Goal: Task Accomplishment & Management: Manage account settings

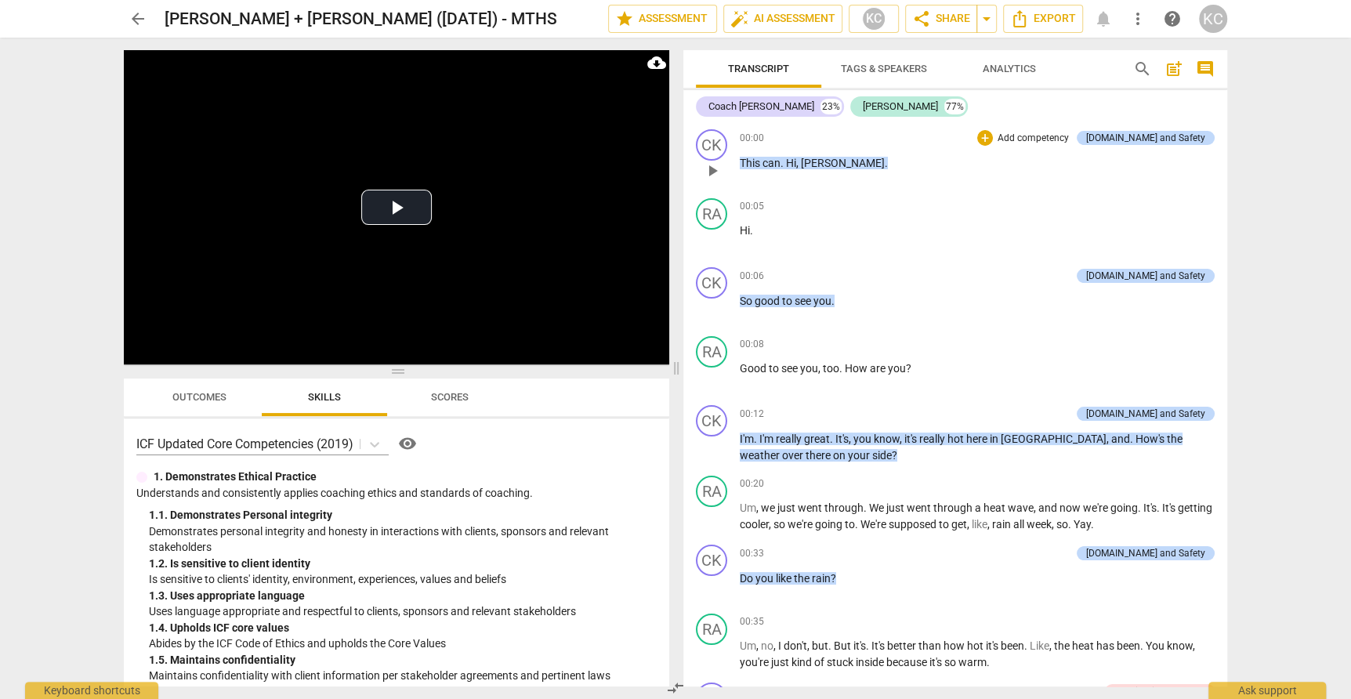
click at [768, 169] on span "can" at bounding box center [772, 163] width 18 height 13
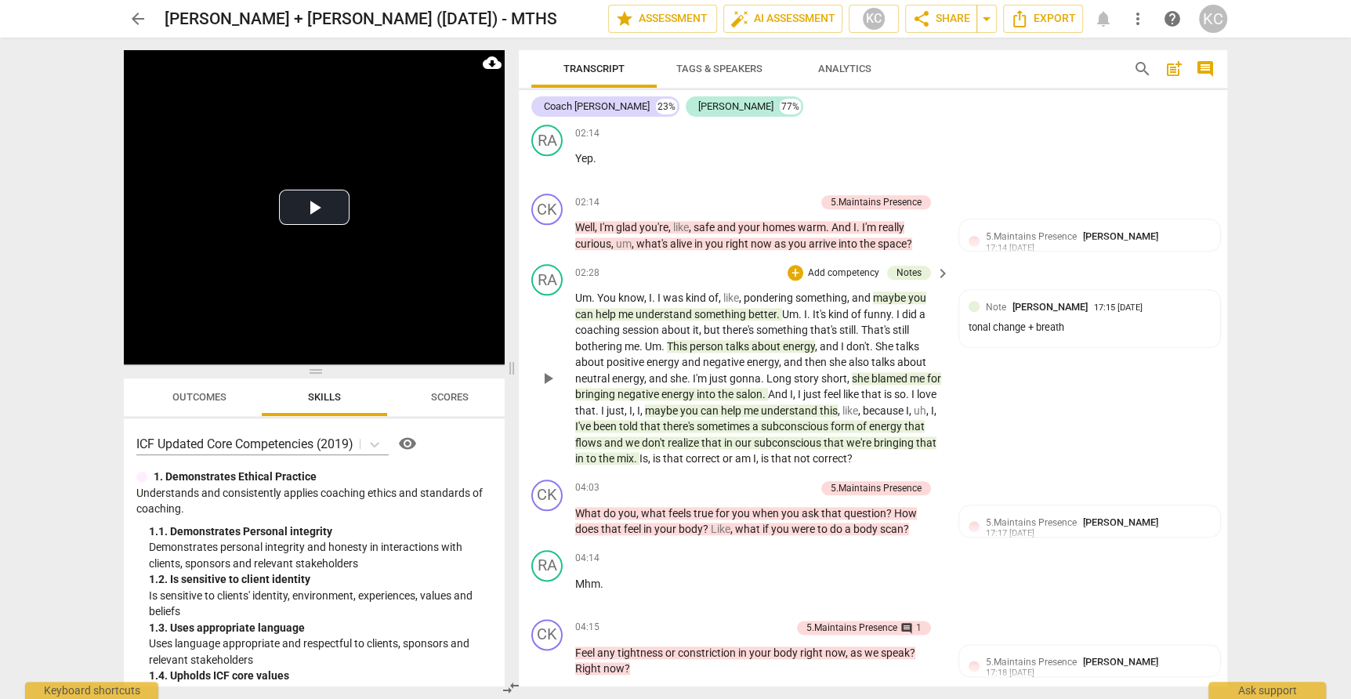
scroll to position [1244, 0]
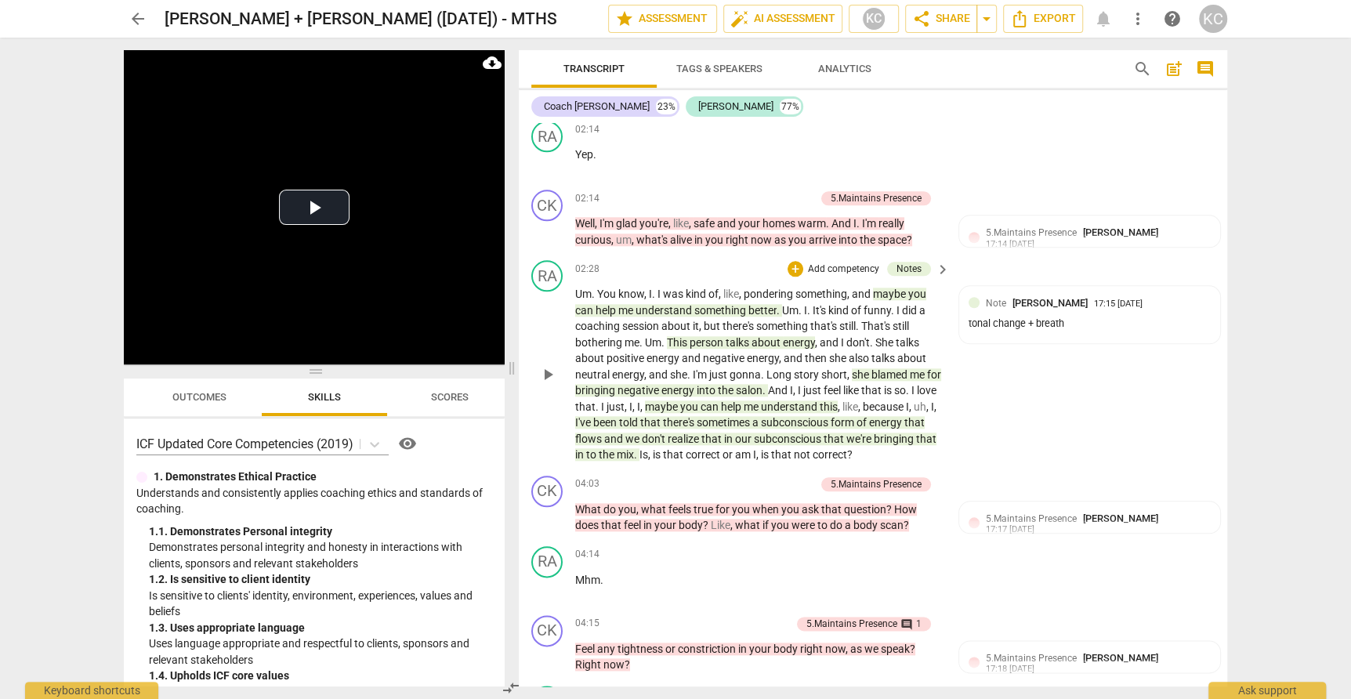
click at [898, 288] on span "maybe" at bounding box center [890, 294] width 35 height 13
click at [1042, 420] on div "RA play_arrow pause 02:28 + Add competency Notes keyboard_arrow_right Um . You …" at bounding box center [873, 362] width 709 height 216
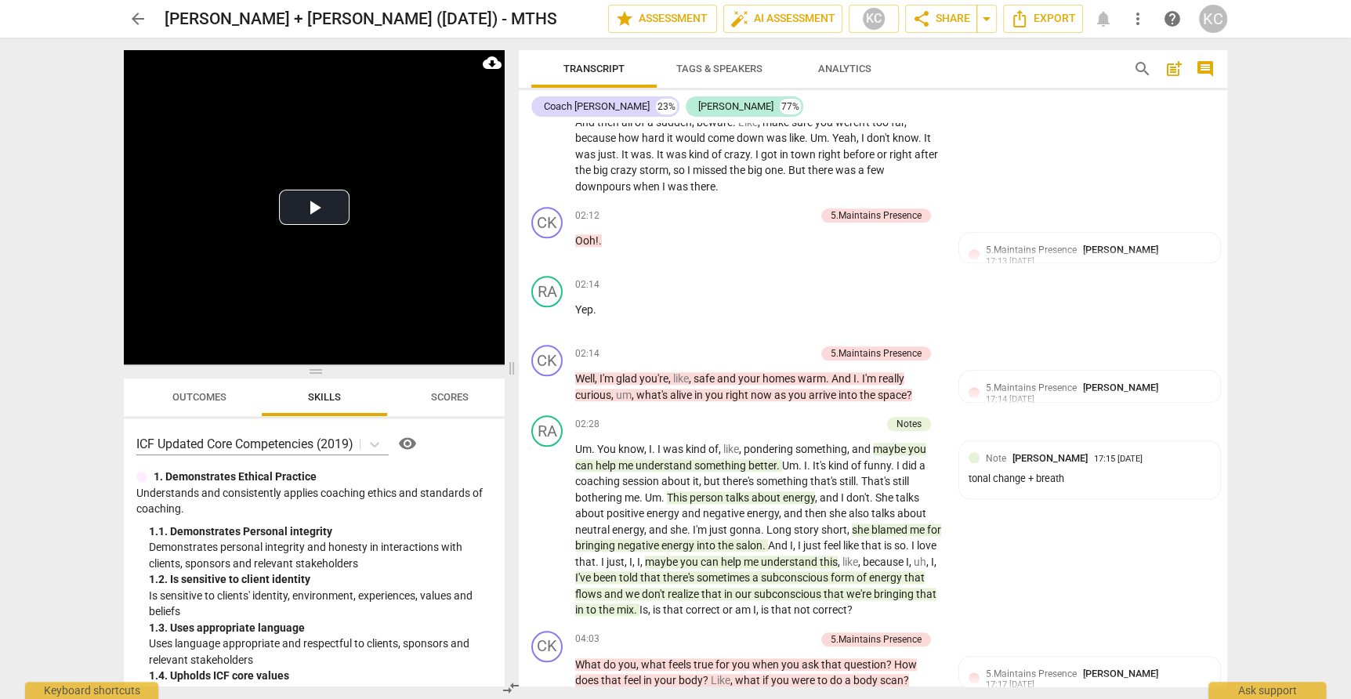
scroll to position [1121, 0]
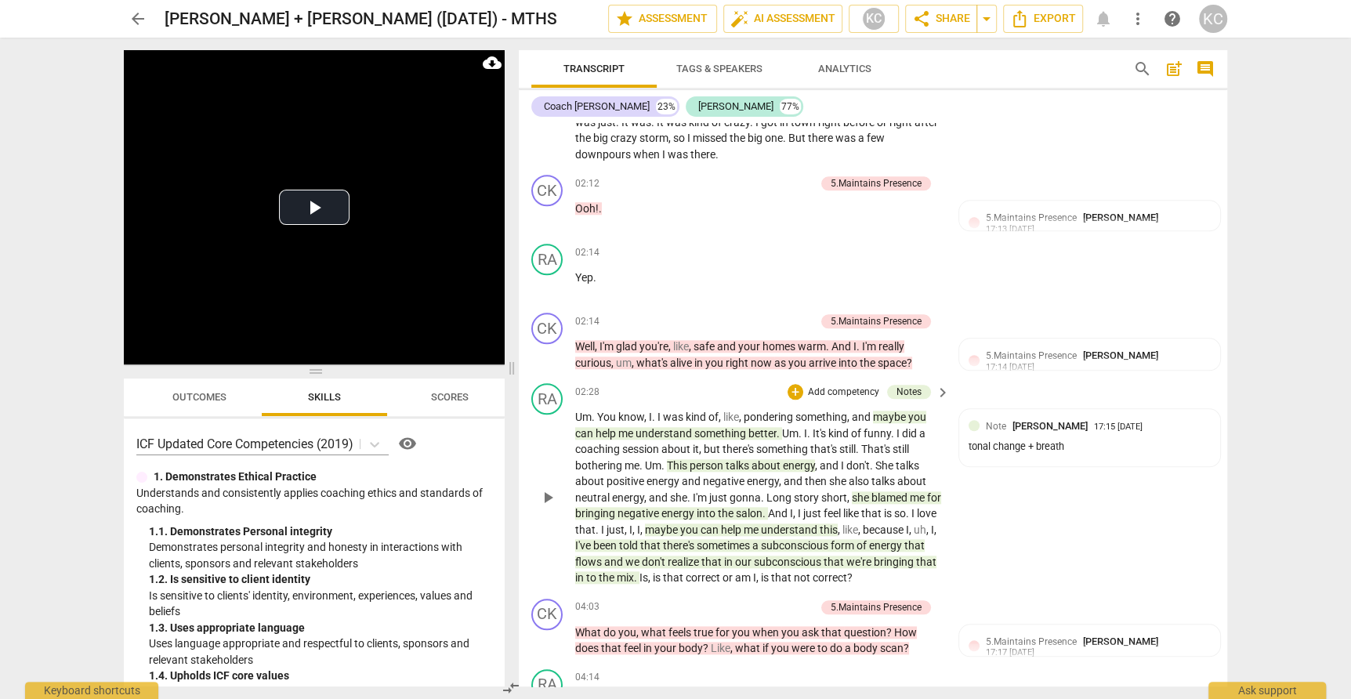
click at [774, 459] on span "about" at bounding box center [767, 465] width 31 height 13
click at [996, 377] on div "RA play_arrow pause 02:28 + Add competency Notes keyboard_arrow_right Um . You …" at bounding box center [873, 485] width 709 height 216
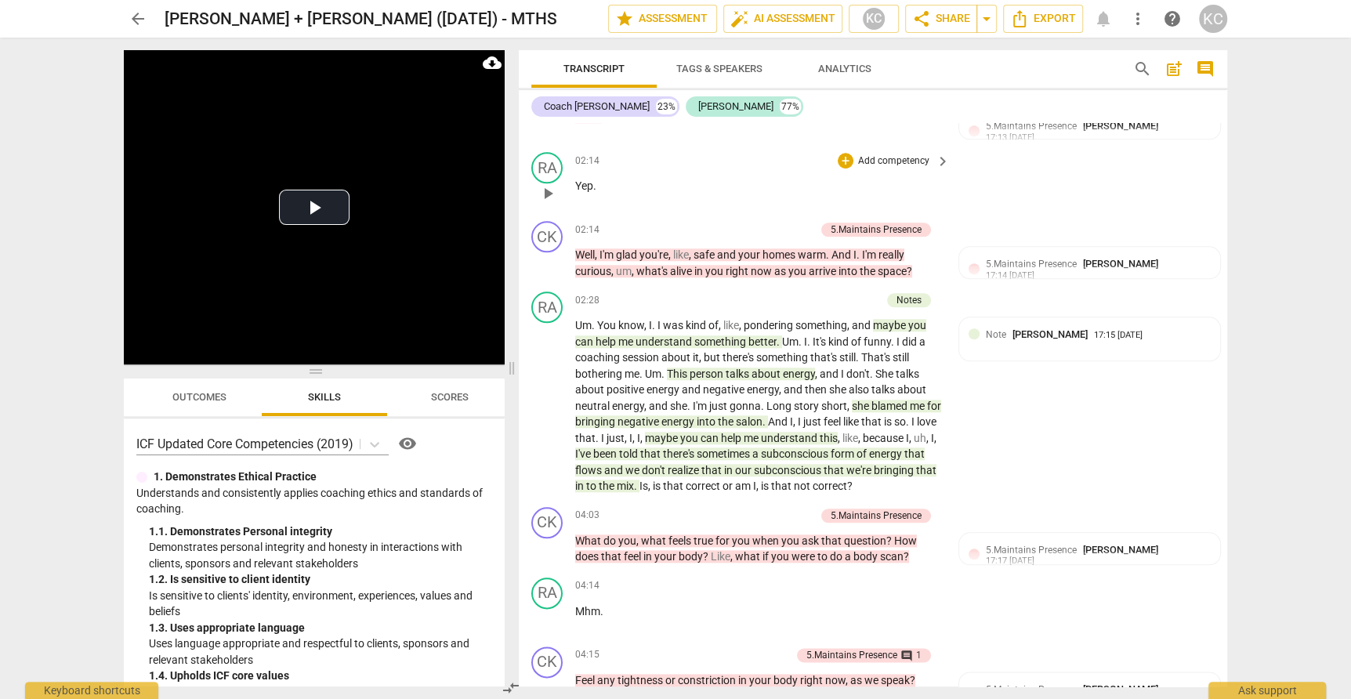
scroll to position [1213, 0]
click at [545, 396] on span "play_arrow" at bounding box center [547, 405] width 19 height 19
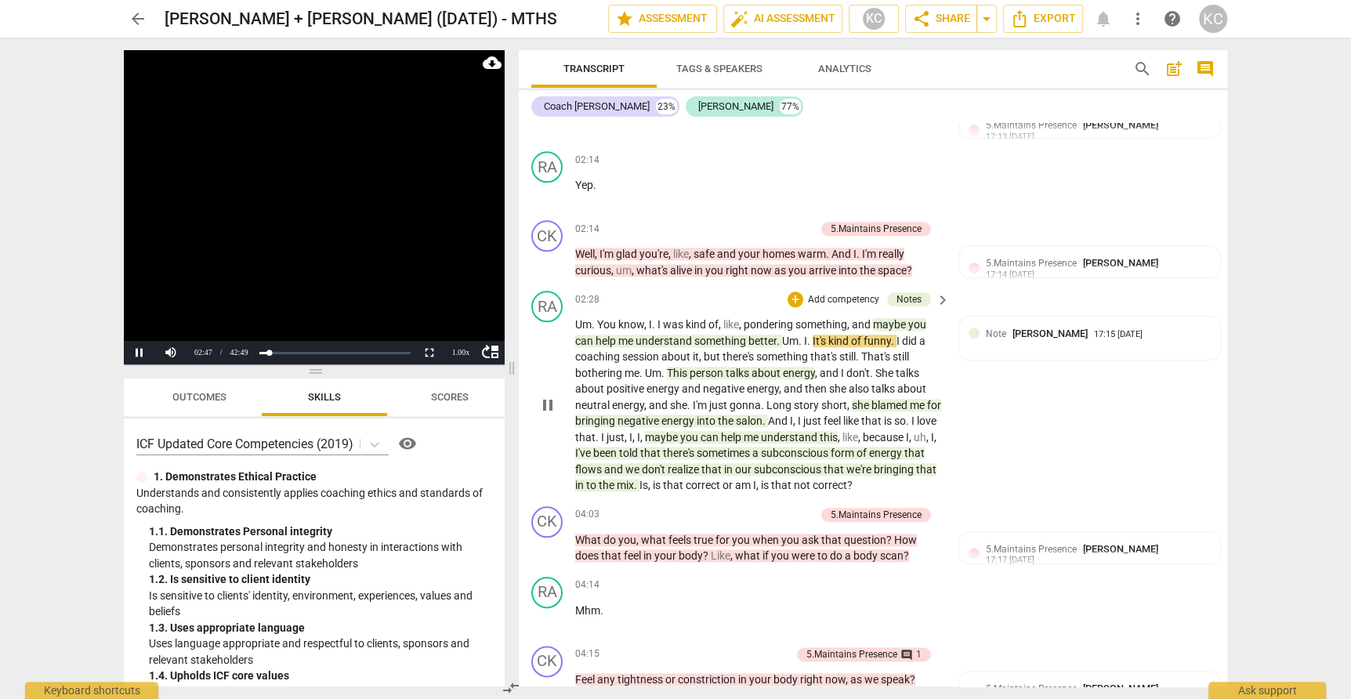
click at [545, 396] on span "pause" at bounding box center [547, 405] width 19 height 19
click at [689, 367] on span "This" at bounding box center [678, 373] width 23 height 13
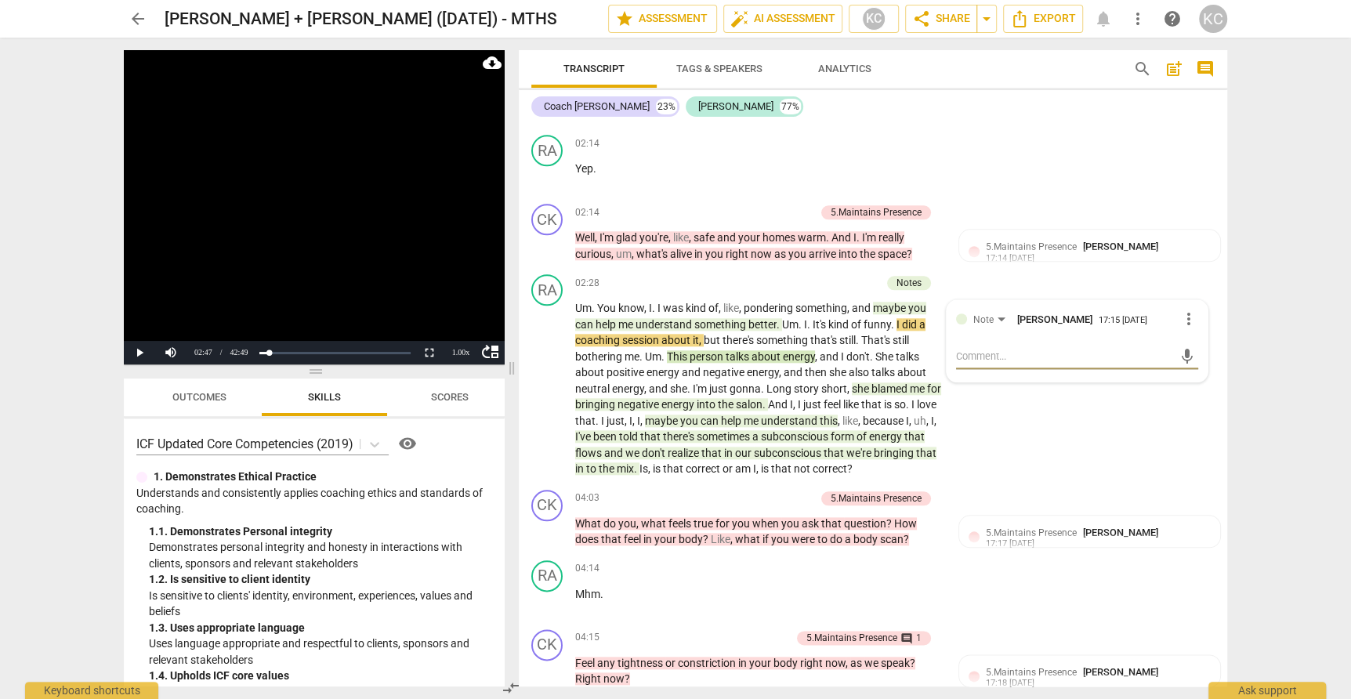
scroll to position [1235, 0]
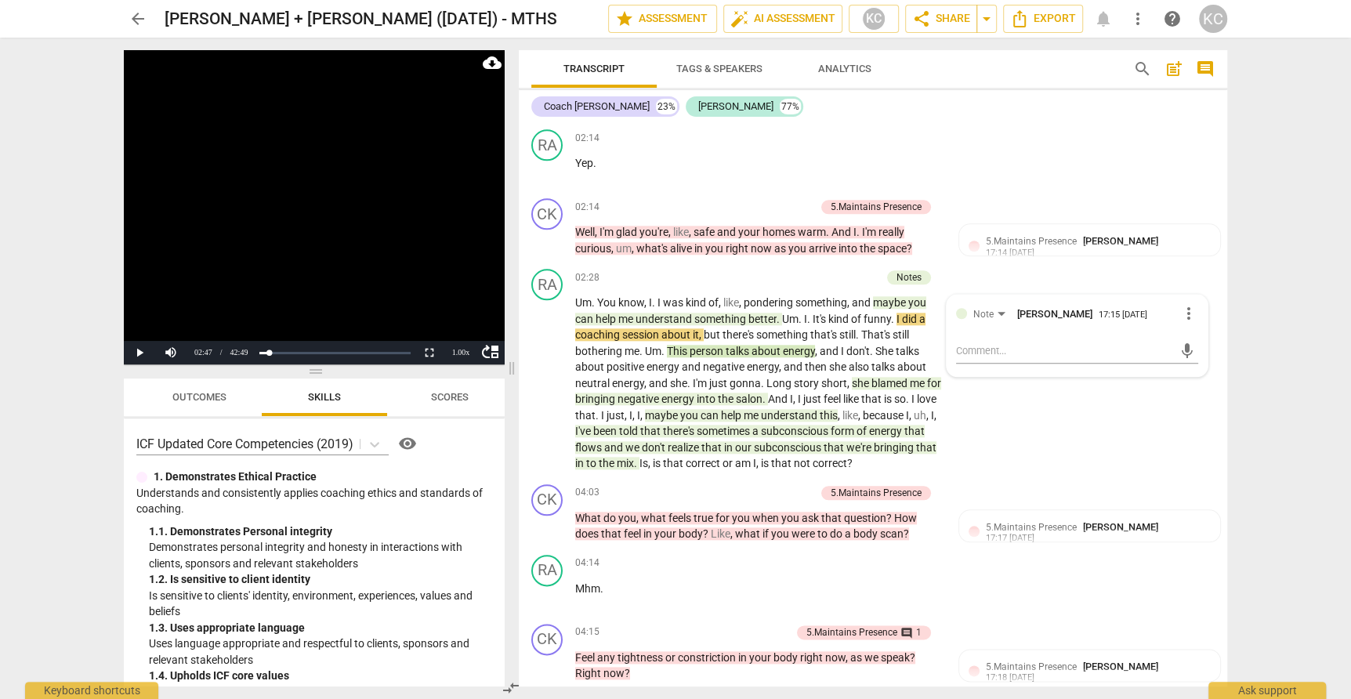
click at [895, 377] on span "blamed" at bounding box center [891, 383] width 38 height 13
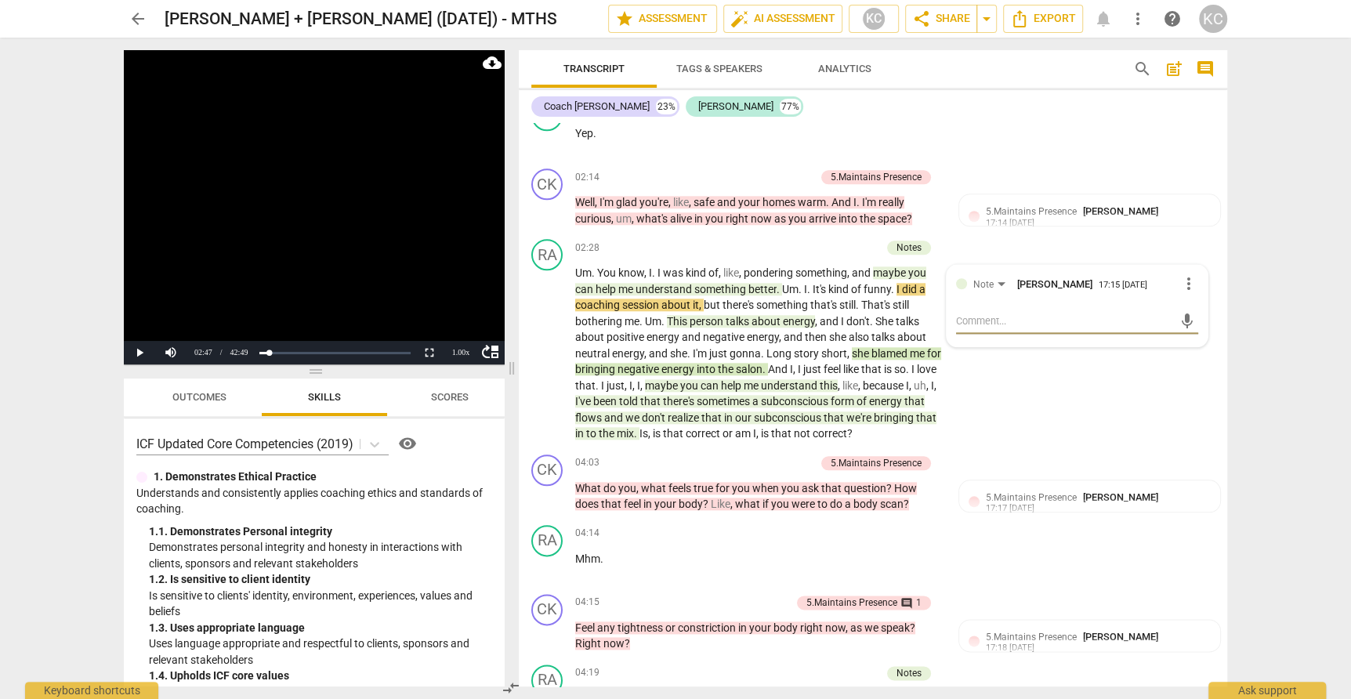
scroll to position [1270, 0]
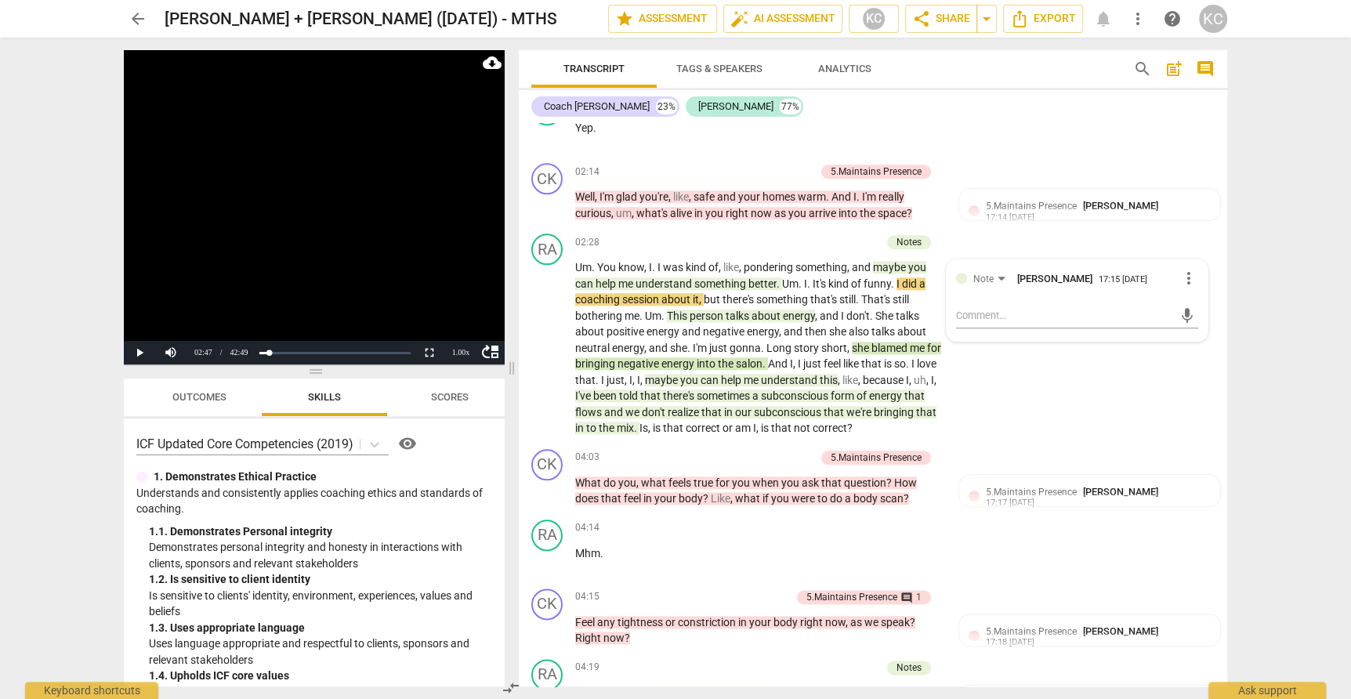
click at [809, 374] on span "understand" at bounding box center [790, 380] width 59 height 13
drag, startPoint x: 602, startPoint y: 262, endPoint x: 675, endPoint y: 263, distance: 72.9
click at [675, 263] on p "Um . You know , I . I was kind of , like , pondering something , and maybe you …" at bounding box center [758, 347] width 367 height 177
drag, startPoint x: 707, startPoint y: 361, endPoint x: 796, endPoint y: 357, distance: 89.5
click at [796, 357] on p "Um . You know , I . I was kind of , like , pondering something , and maybe you …" at bounding box center [758, 347] width 367 height 177
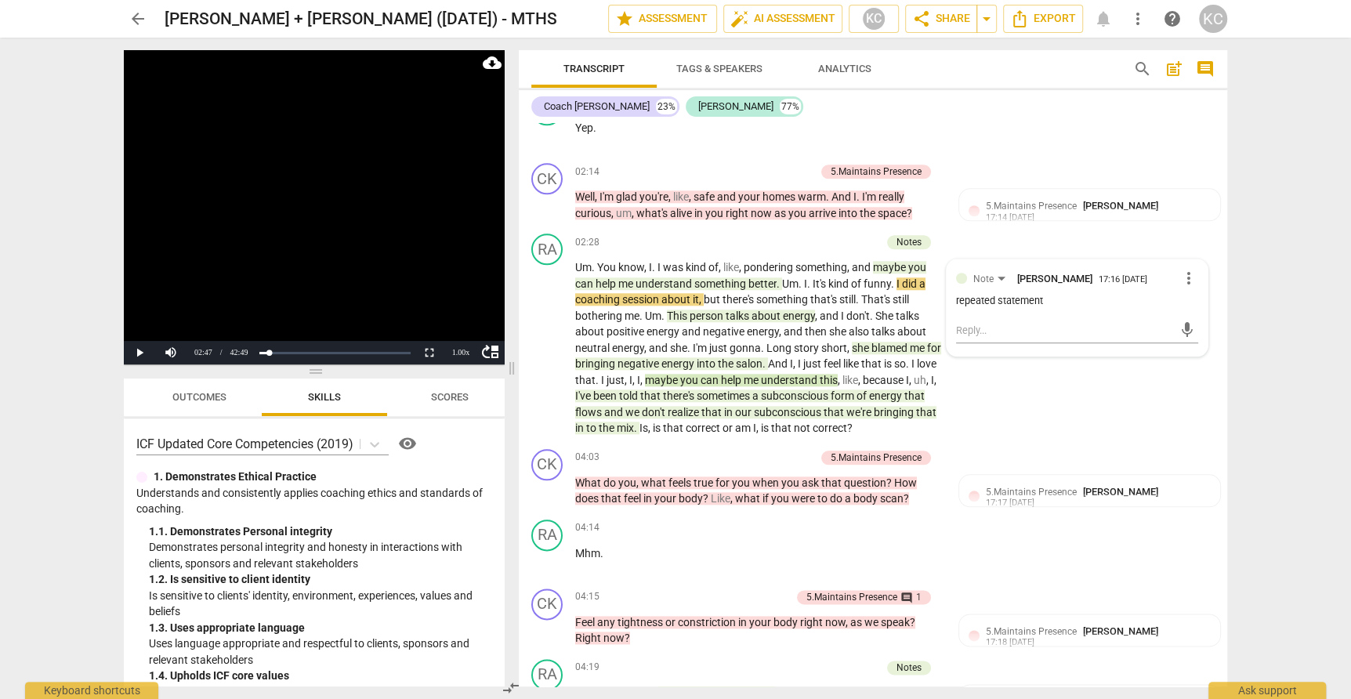
click at [668, 406] on span "don't" at bounding box center [655, 412] width 26 height 13
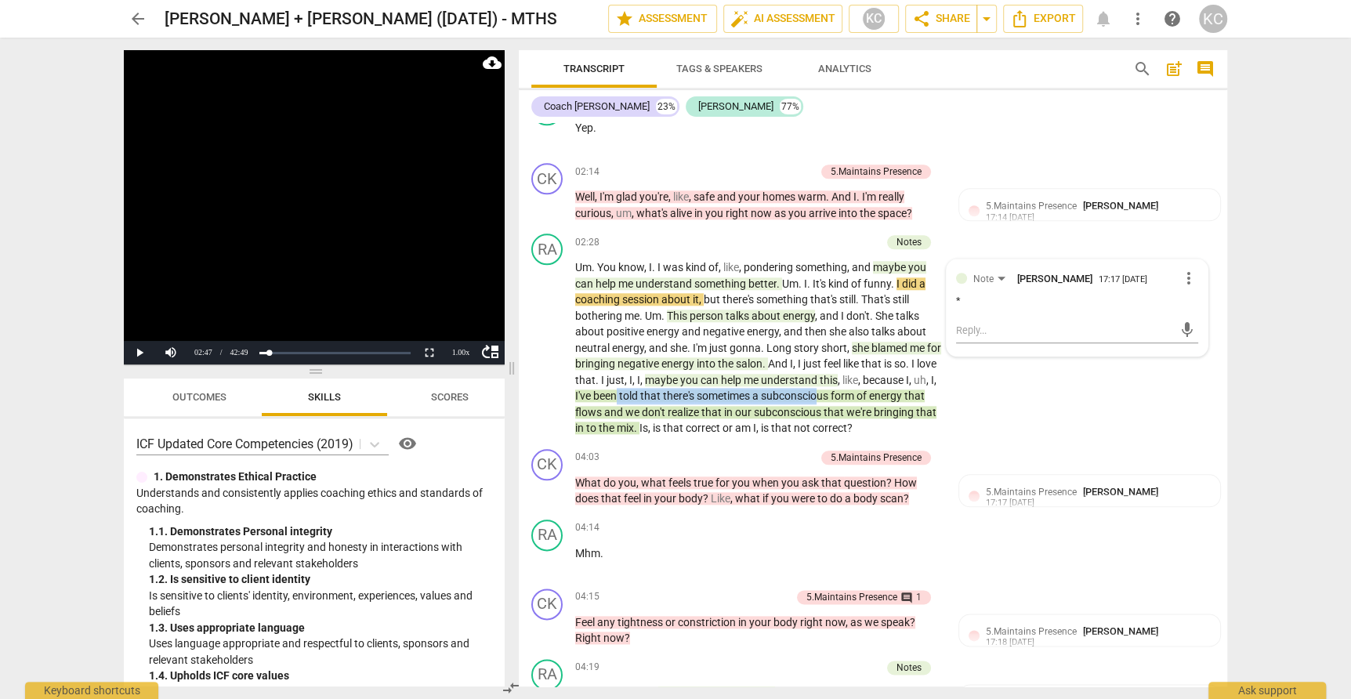
drag, startPoint x: 640, startPoint y: 372, endPoint x: 842, endPoint y: 368, distance: 202.2
click at [842, 368] on p "Um . You know , I . I was kind of , like , pondering something , and maybe you …" at bounding box center [758, 347] width 367 height 177
click at [619, 390] on span "been" at bounding box center [606, 396] width 26 height 13
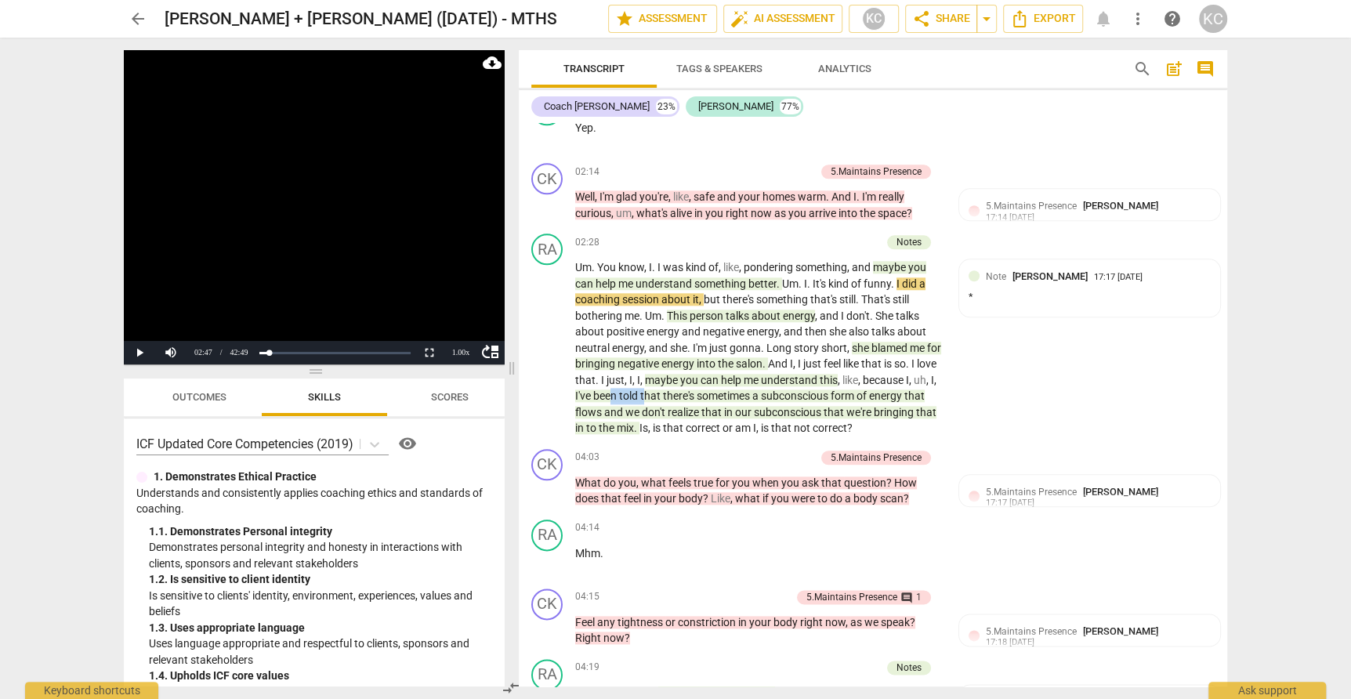
drag, startPoint x: 636, startPoint y: 374, endPoint x: 667, endPoint y: 373, distance: 31.4
click at [668, 374] on p "Um . You know , I . I was kind of , like , pondering something , and maybe you …" at bounding box center [758, 347] width 367 height 177
click at [1019, 383] on div "RA play_arrow pause 02:28 + Add competency Notes keyboard_arrow_right Um . You …" at bounding box center [873, 335] width 709 height 216
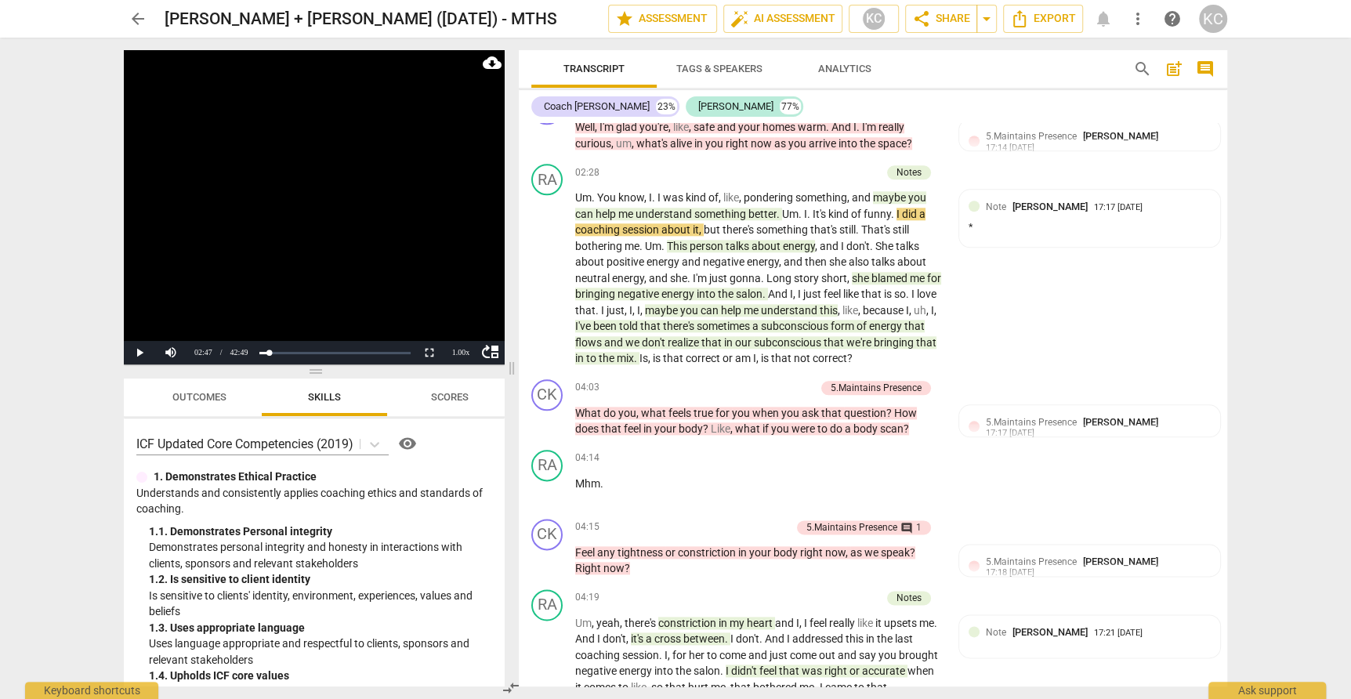
scroll to position [1364, 0]
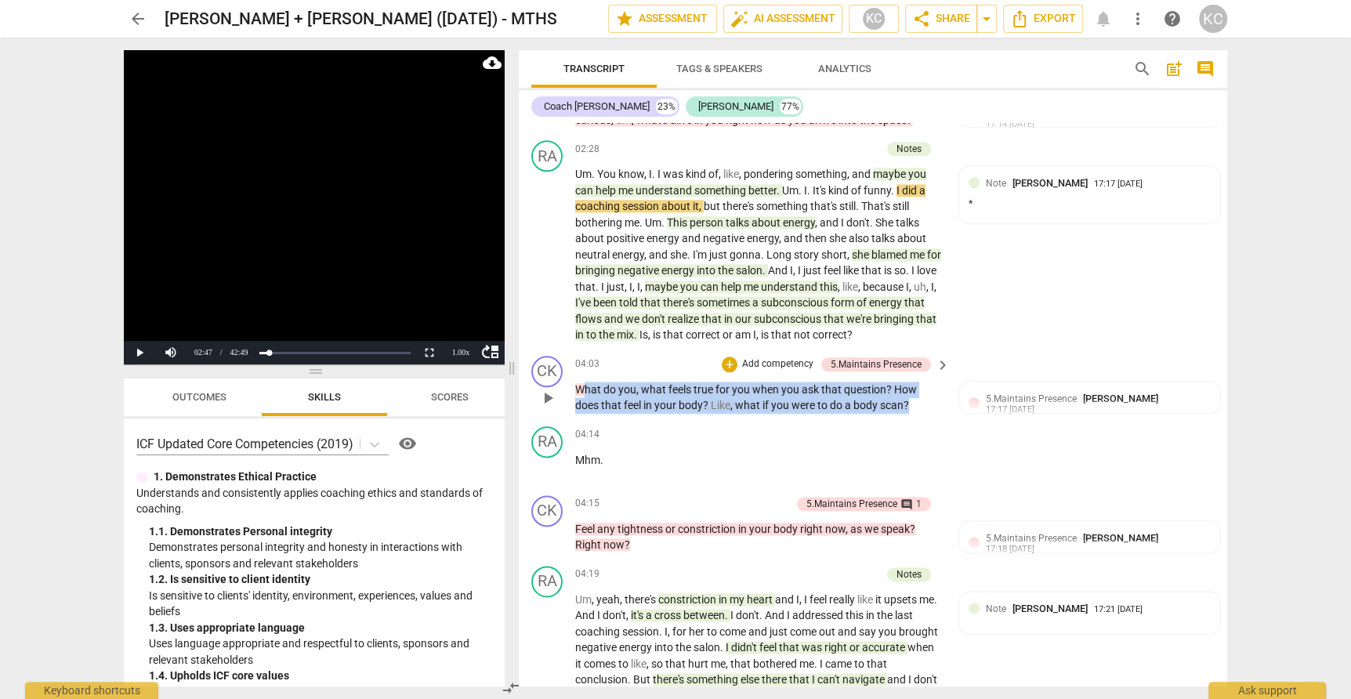
drag, startPoint x: 932, startPoint y: 384, endPoint x: 582, endPoint y: 363, distance: 350.2
click at [582, 382] on p "What do you , what feels true for you when you ask that question ? How does tha…" at bounding box center [758, 398] width 367 height 32
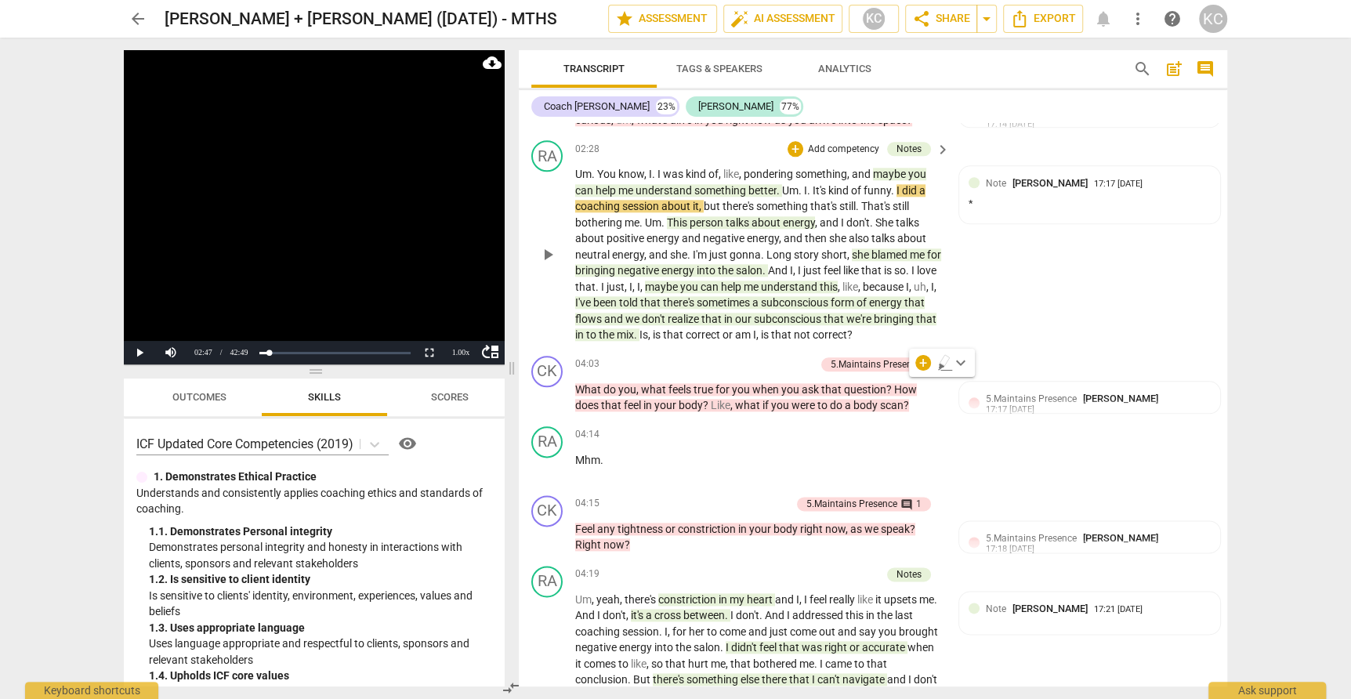
click at [1089, 295] on div "RA play_arrow pause 02:28 + Add competency Notes keyboard_arrow_right Um . You …" at bounding box center [873, 242] width 709 height 216
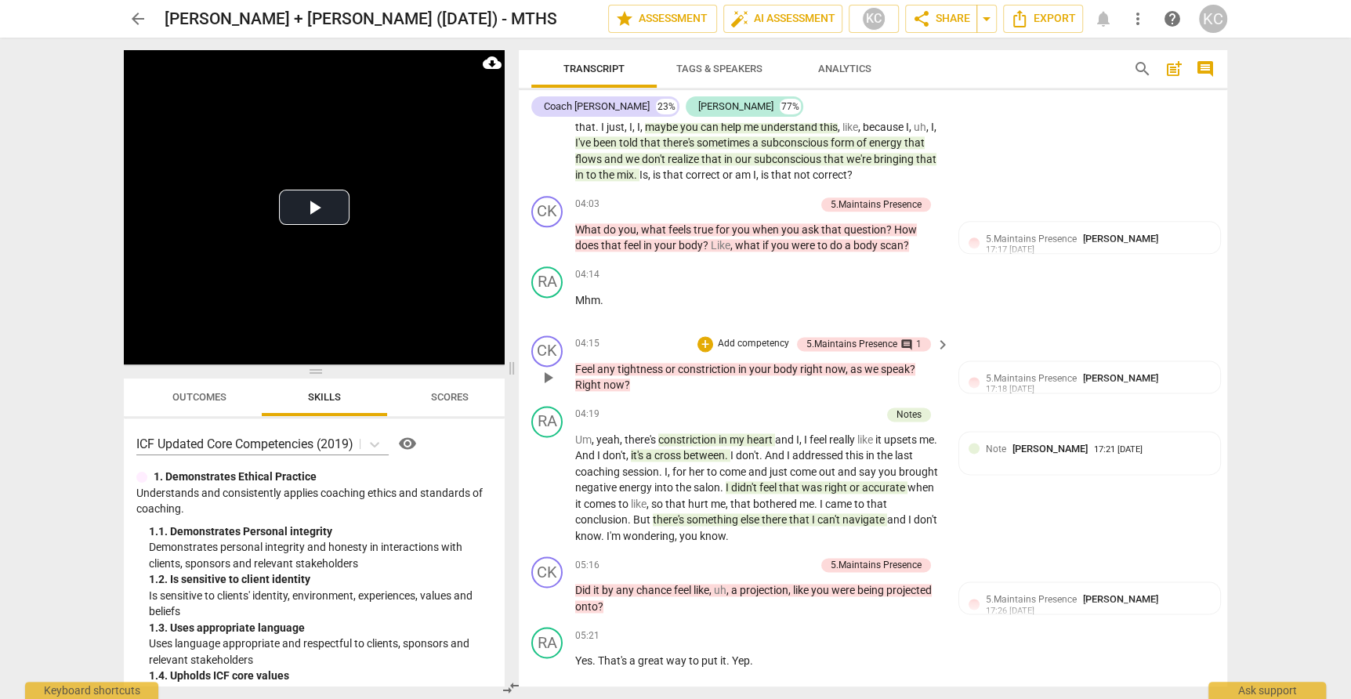
scroll to position [1531, 0]
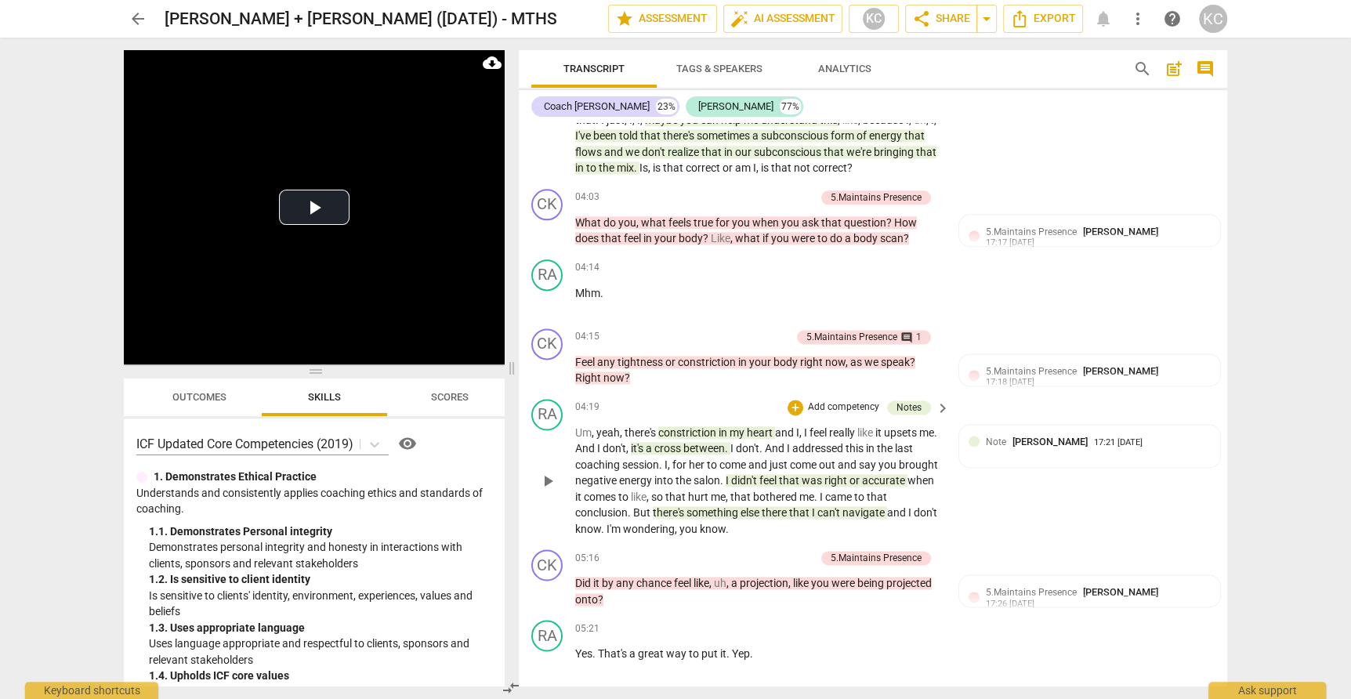
click at [696, 426] on span "constriction" at bounding box center [688, 432] width 60 height 13
click at [682, 442] on span "cross" at bounding box center [668, 448] width 29 height 13
click at [597, 442] on span "And" at bounding box center [586, 448] width 22 height 13
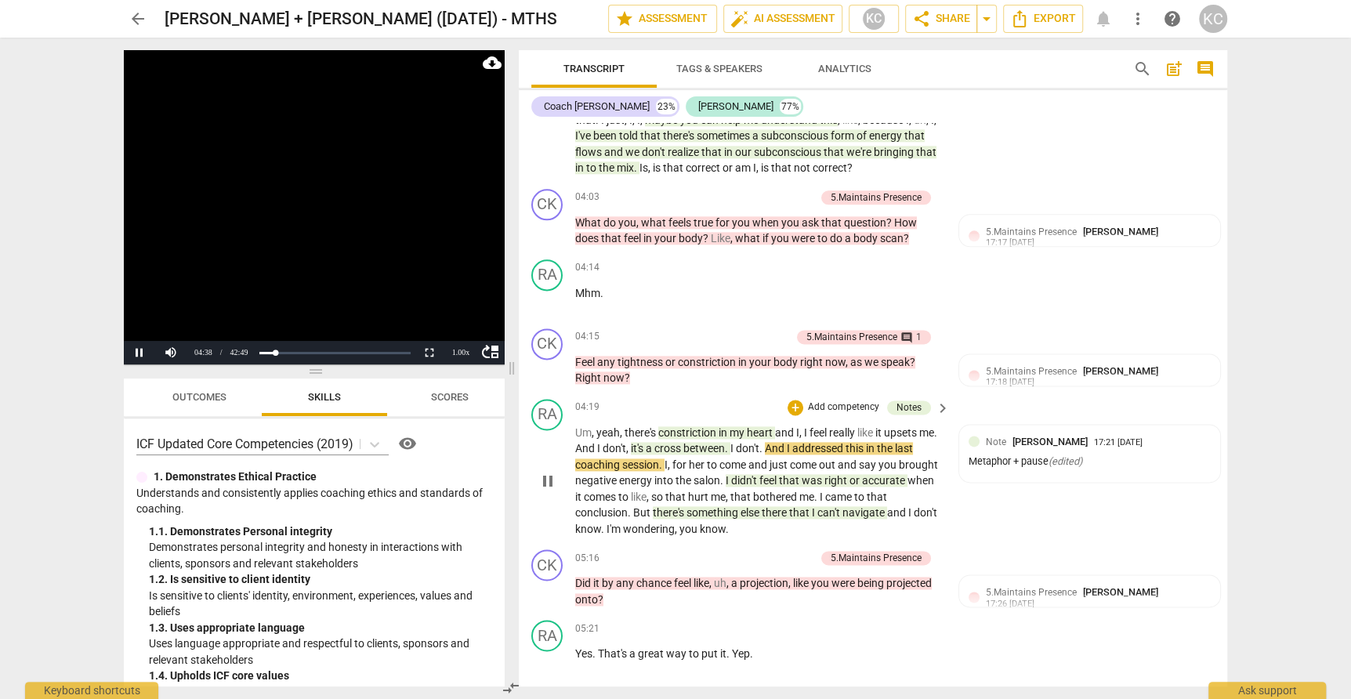
click at [539, 472] on span "pause" at bounding box center [547, 481] width 19 height 19
click at [738, 474] on span "didn't" at bounding box center [745, 480] width 28 height 13
drag, startPoint x: 730, startPoint y: 462, endPoint x: 763, endPoint y: 460, distance: 33.0
click at [763, 461] on p "Um , yeah , there's constriction in my heart and I , I feel really like it upse…" at bounding box center [758, 481] width 367 height 113
click at [1007, 495] on div "RA play_arrow pause 04:19 + Add competency Notes keyboard_arrow_right Um , yeah…" at bounding box center [873, 468] width 709 height 151
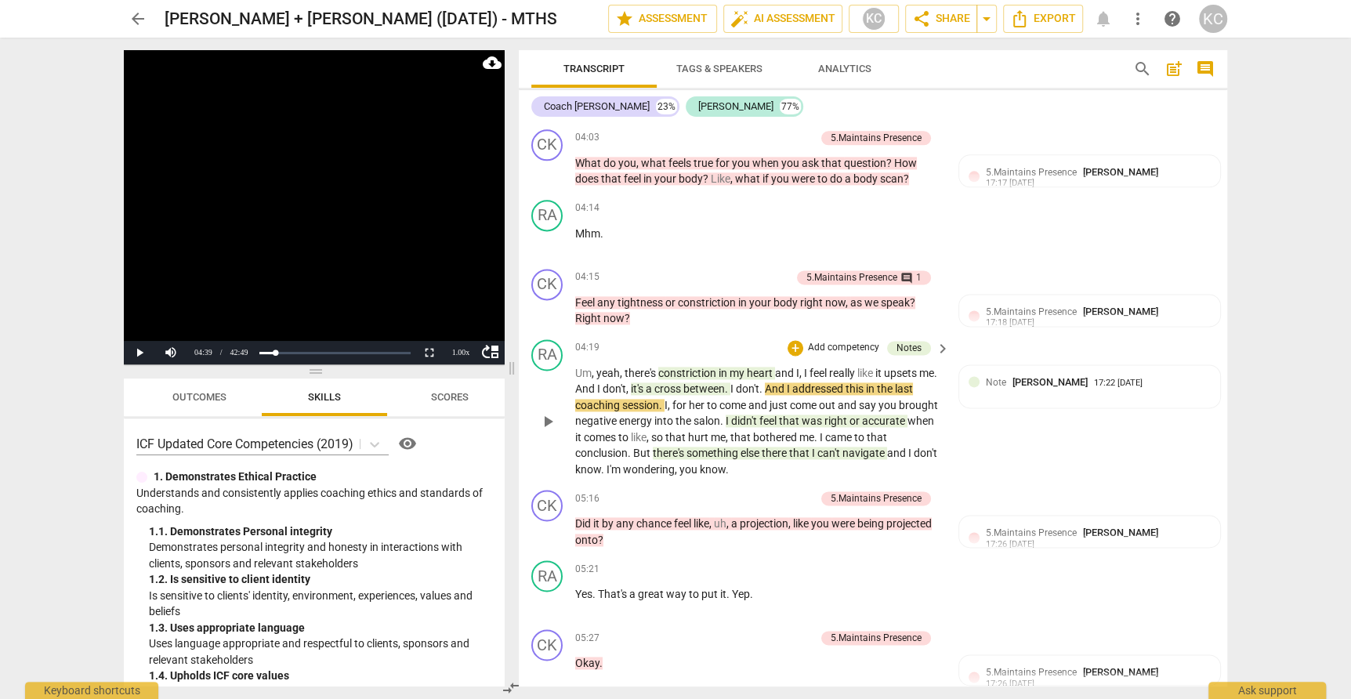
scroll to position [1591, 0]
click at [1175, 69] on span "post_add" at bounding box center [1174, 69] width 19 height 19
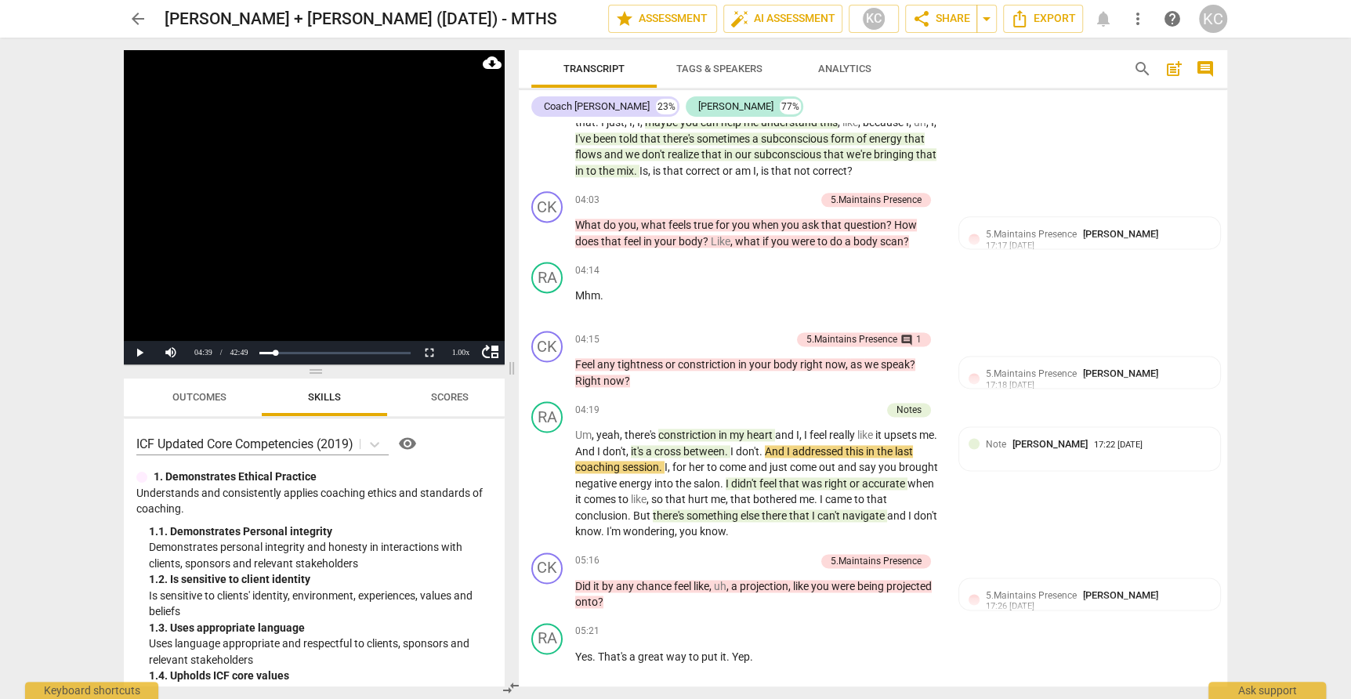
scroll to position [34, 0]
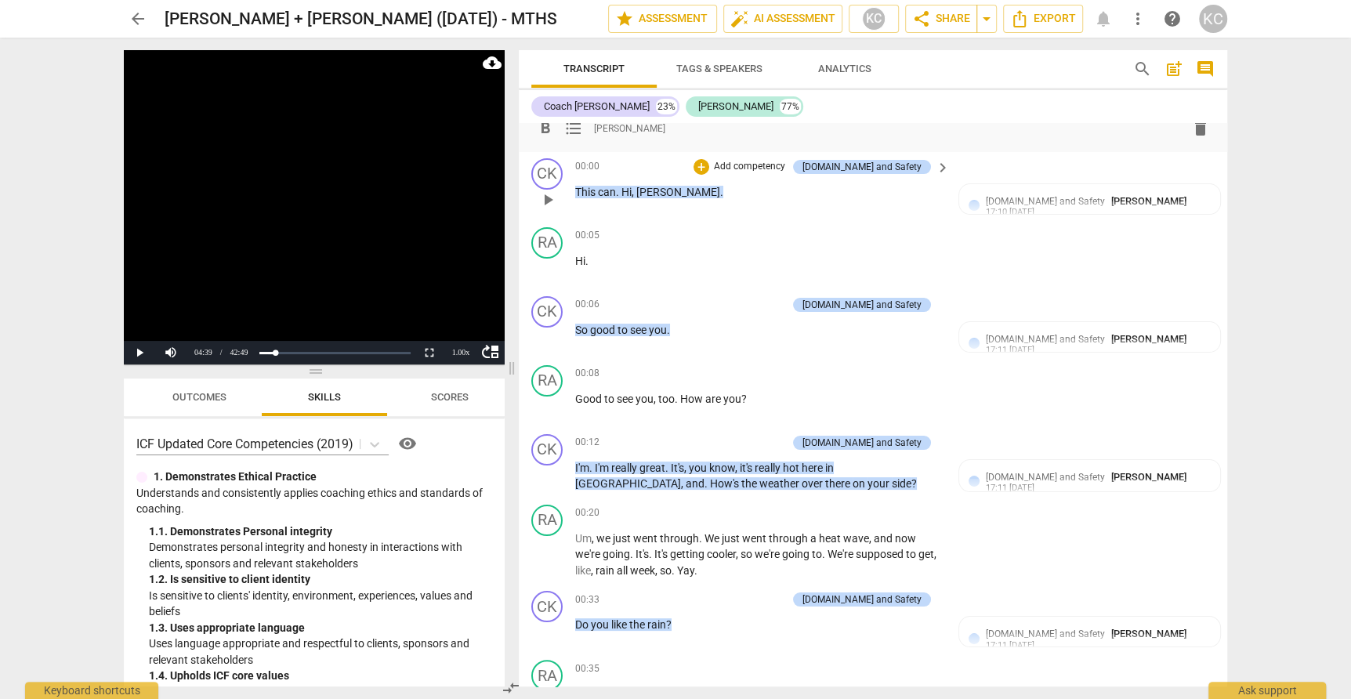
click at [1175, 69] on span "post_add" at bounding box center [1174, 69] width 19 height 19
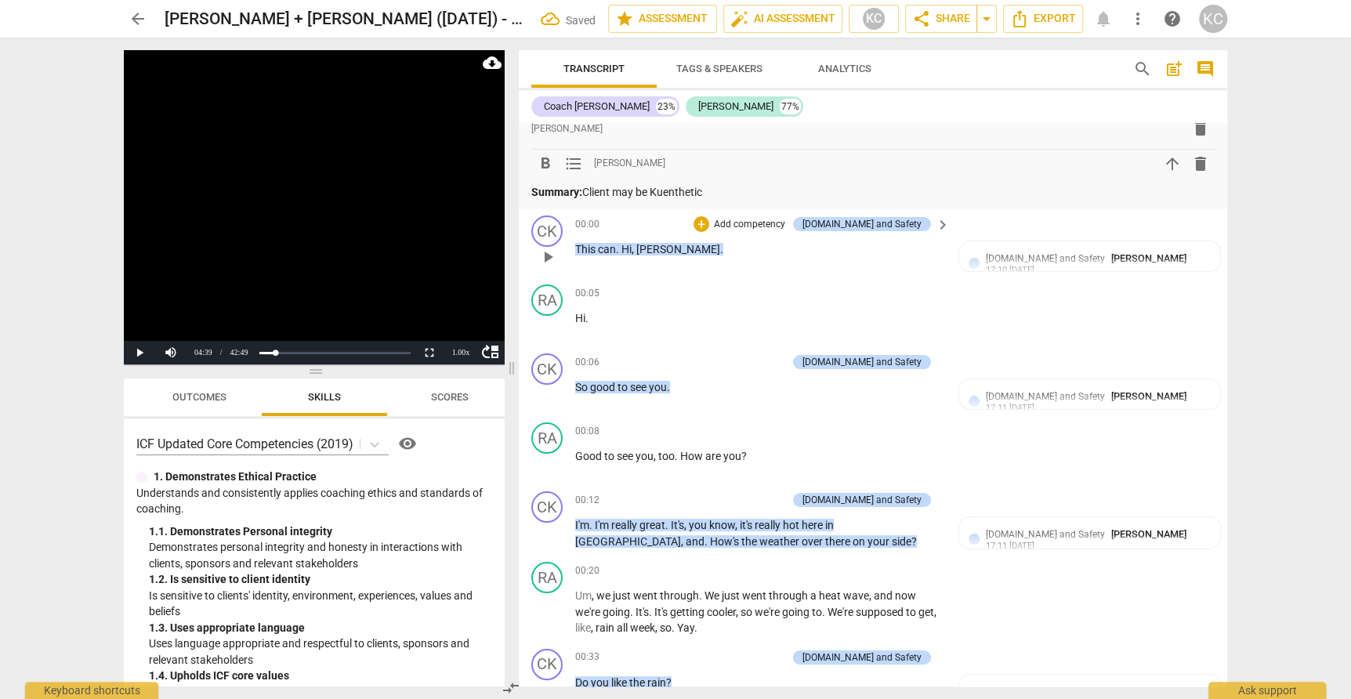
drag, startPoint x: 717, startPoint y: 189, endPoint x: 660, endPoint y: 191, distance: 57.3
click at [660, 191] on p "Summary: Client may be Kuenthetic" at bounding box center [872, 192] width 683 height 16
click at [763, 230] on p "Add competency" at bounding box center [749, 225] width 74 height 14
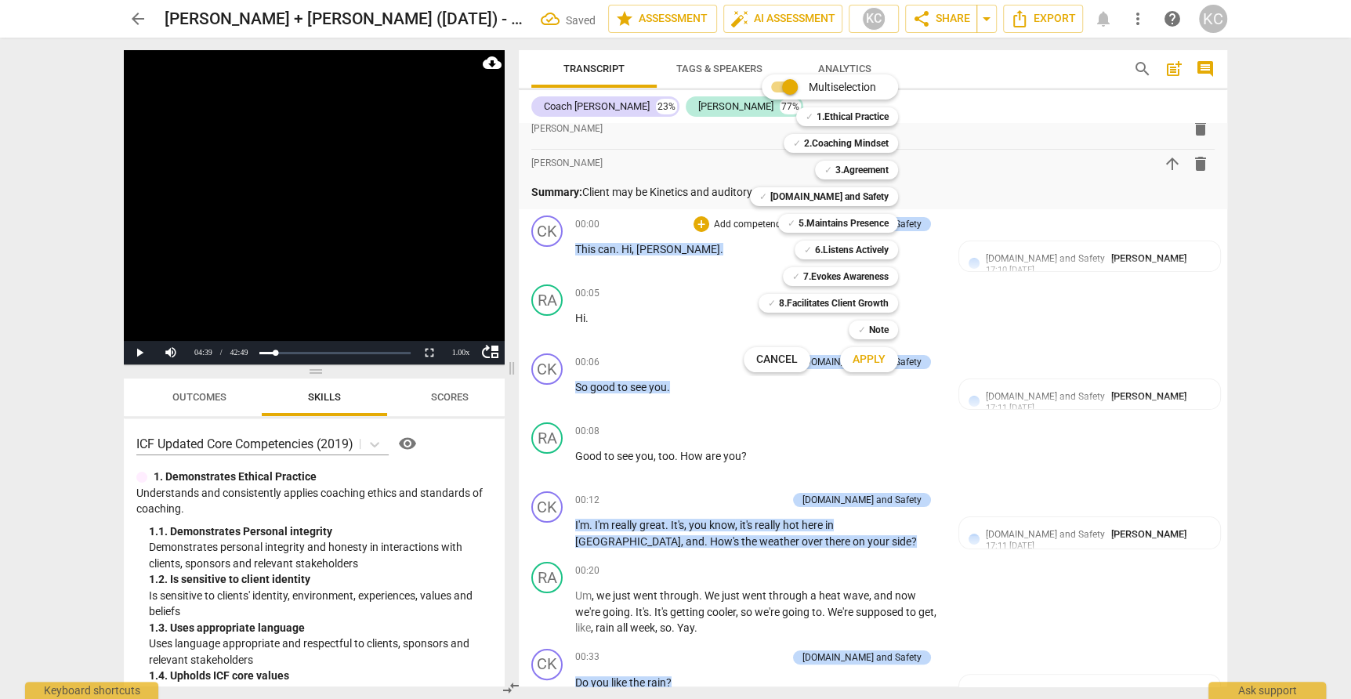
click at [678, 208] on div at bounding box center [675, 349] width 1351 height 699
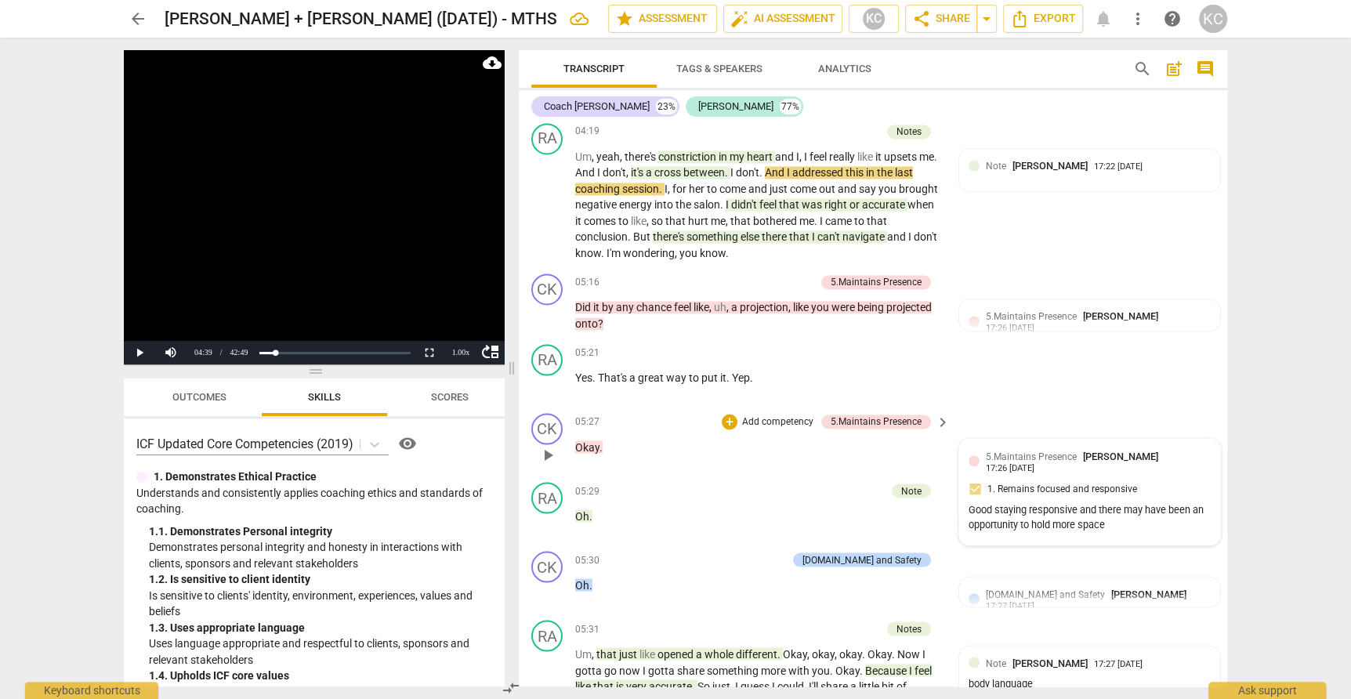
scroll to position [1948, 0]
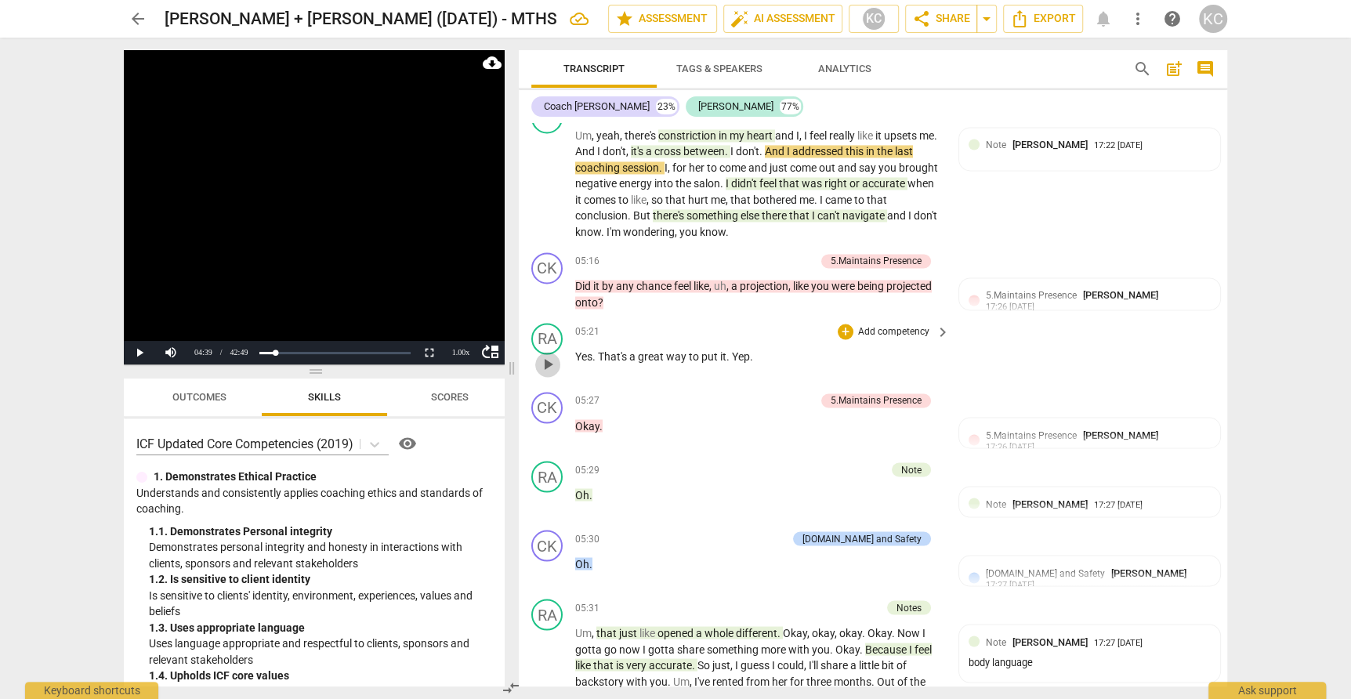
click at [542, 355] on span "play_arrow" at bounding box center [547, 364] width 19 height 19
click at [542, 355] on span "pause" at bounding box center [547, 364] width 19 height 19
click at [541, 424] on span "play_arrow" at bounding box center [547, 433] width 19 height 19
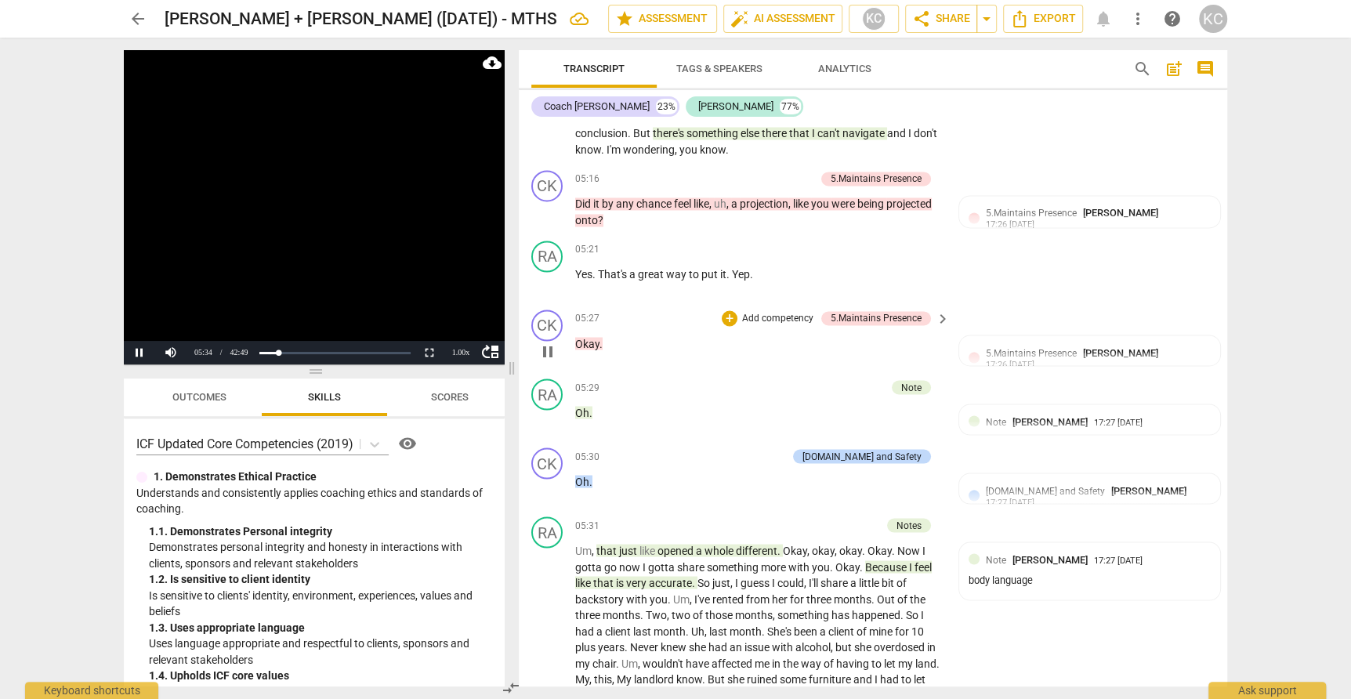
scroll to position [2038, 0]
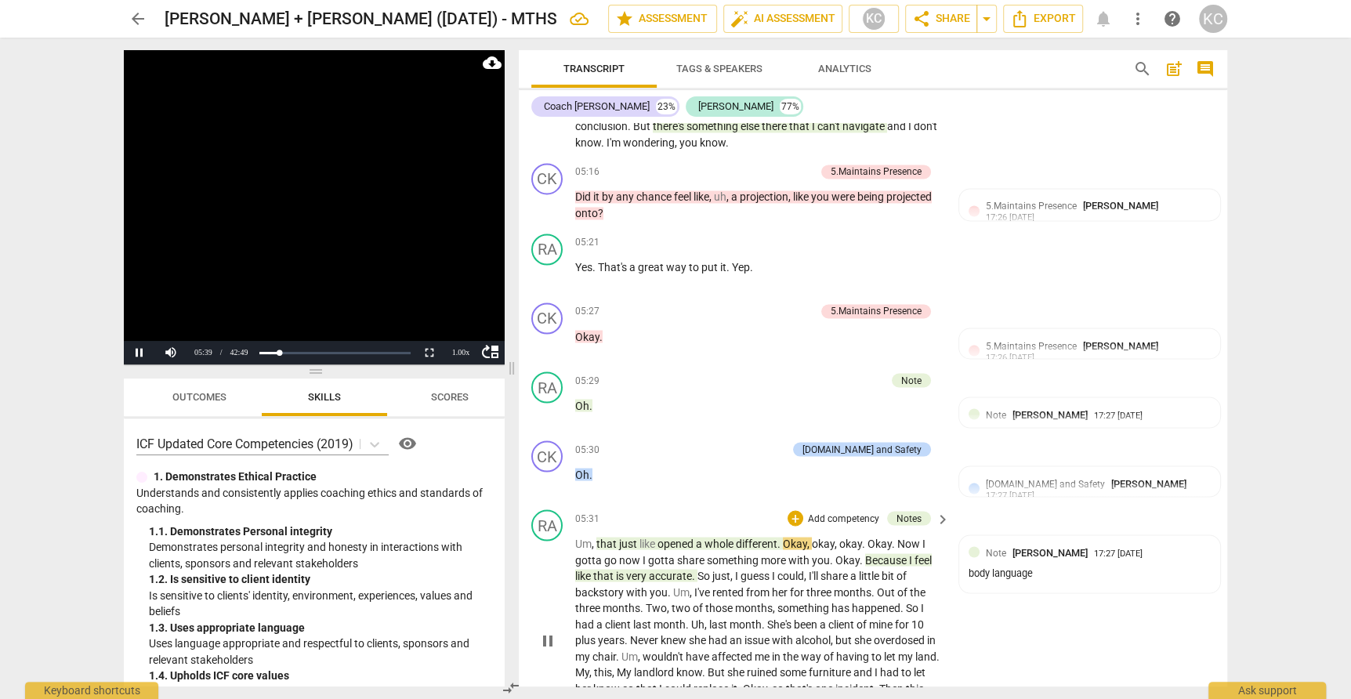
click at [542, 631] on span "pause" at bounding box center [547, 640] width 19 height 19
click at [1042, 595] on div "RA play_arrow pause 05:31 + Add competency Notes keyboard_arrow_right Um , that…" at bounding box center [873, 627] width 709 height 248
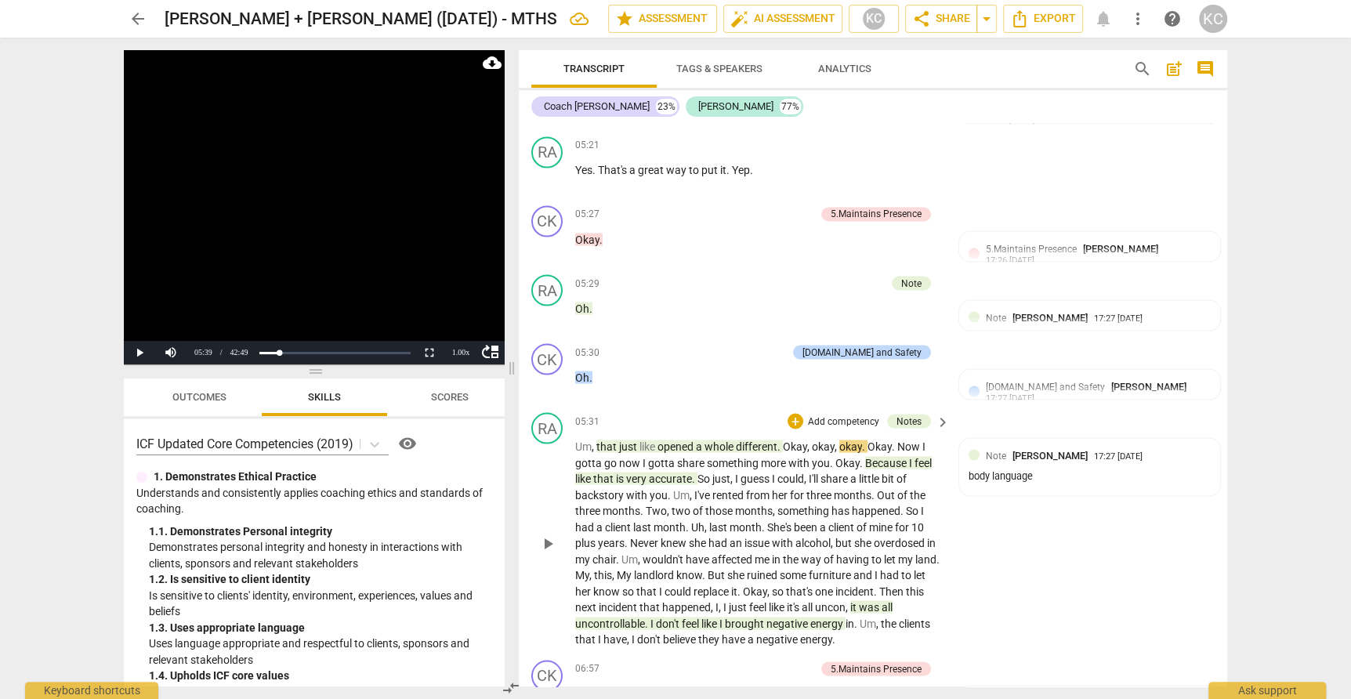
scroll to position [2148, 0]
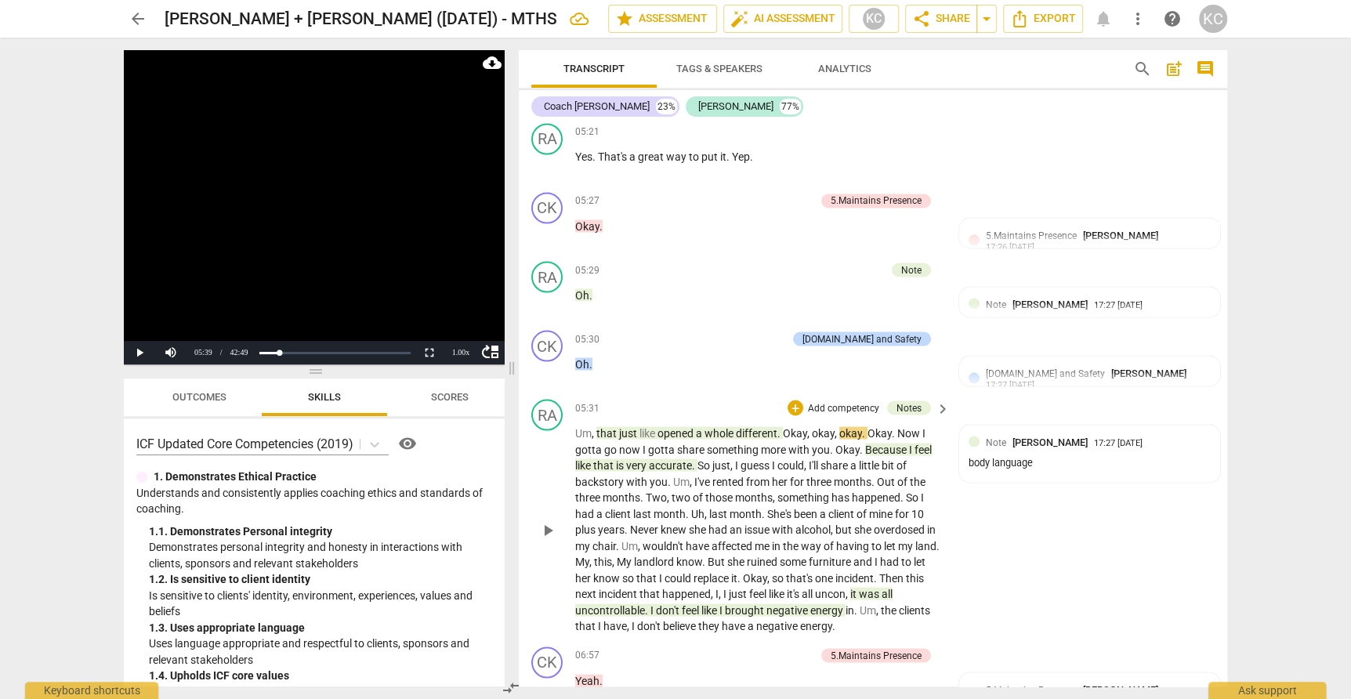
click at [902, 443] on span "Because" at bounding box center [887, 449] width 44 height 13
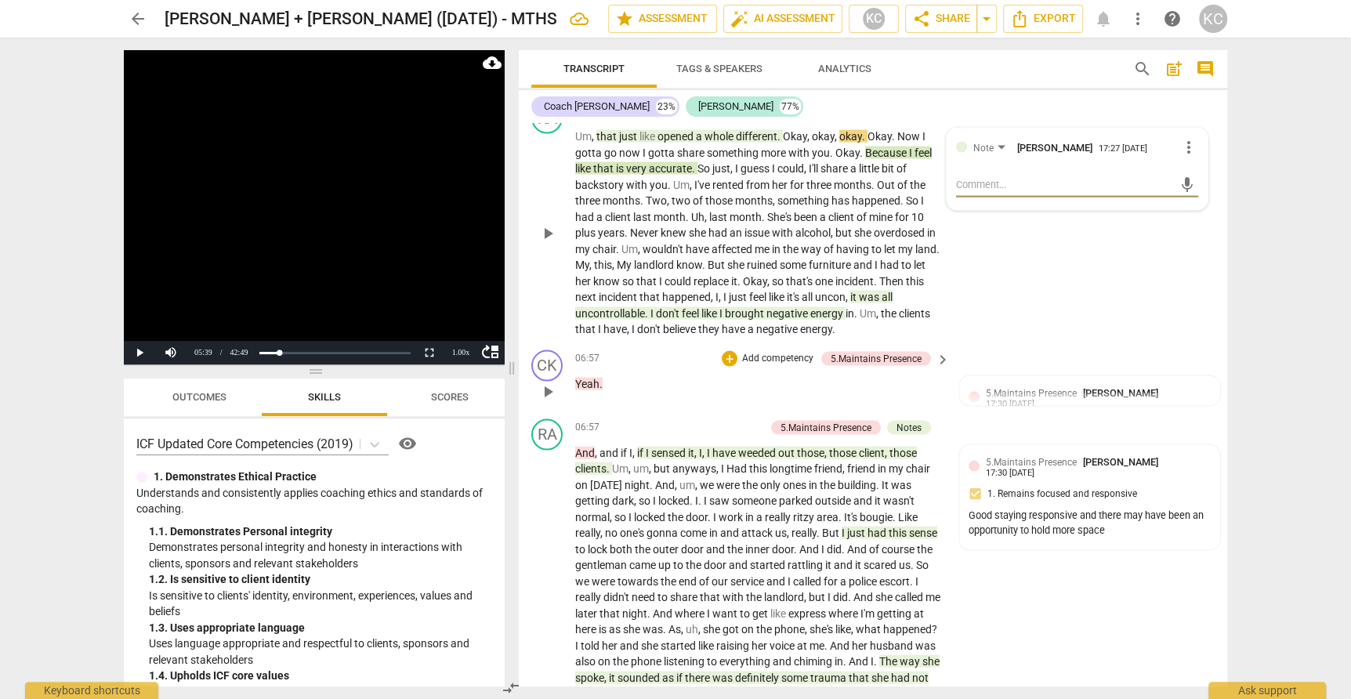
scroll to position [2455, 0]
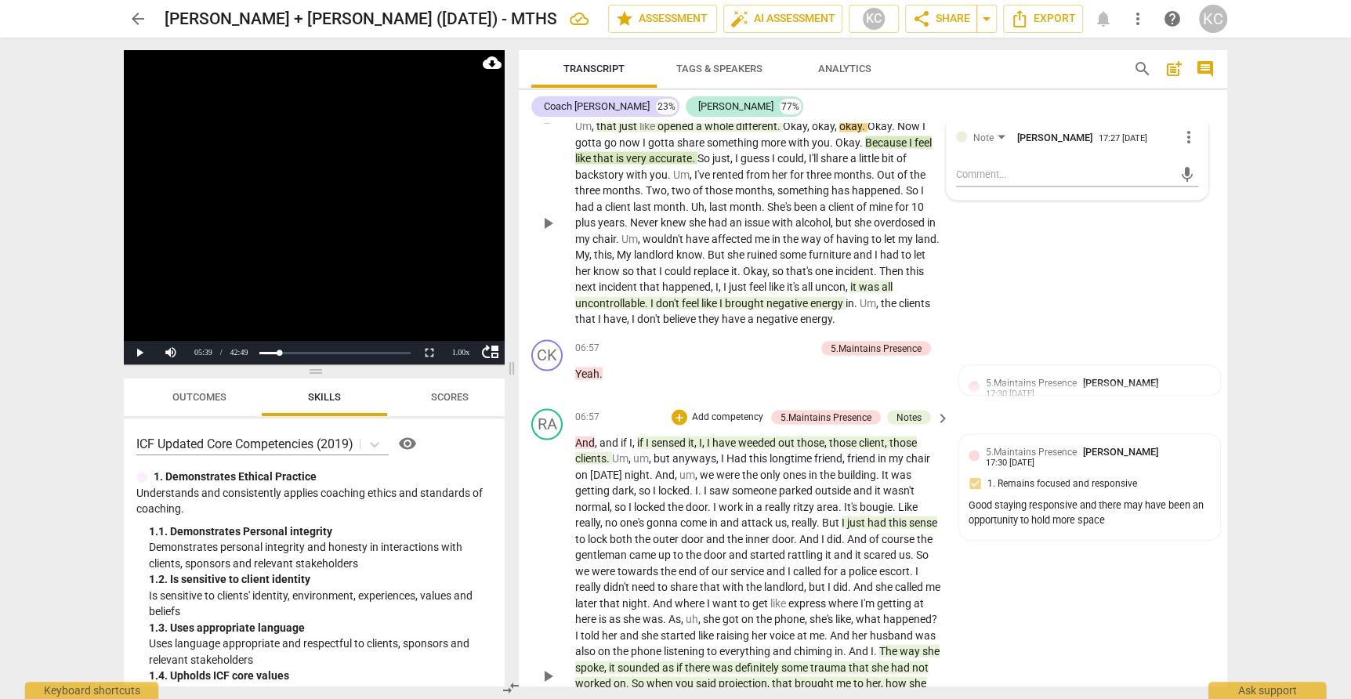
click at [766, 437] on span "weeded" at bounding box center [758, 443] width 40 height 13
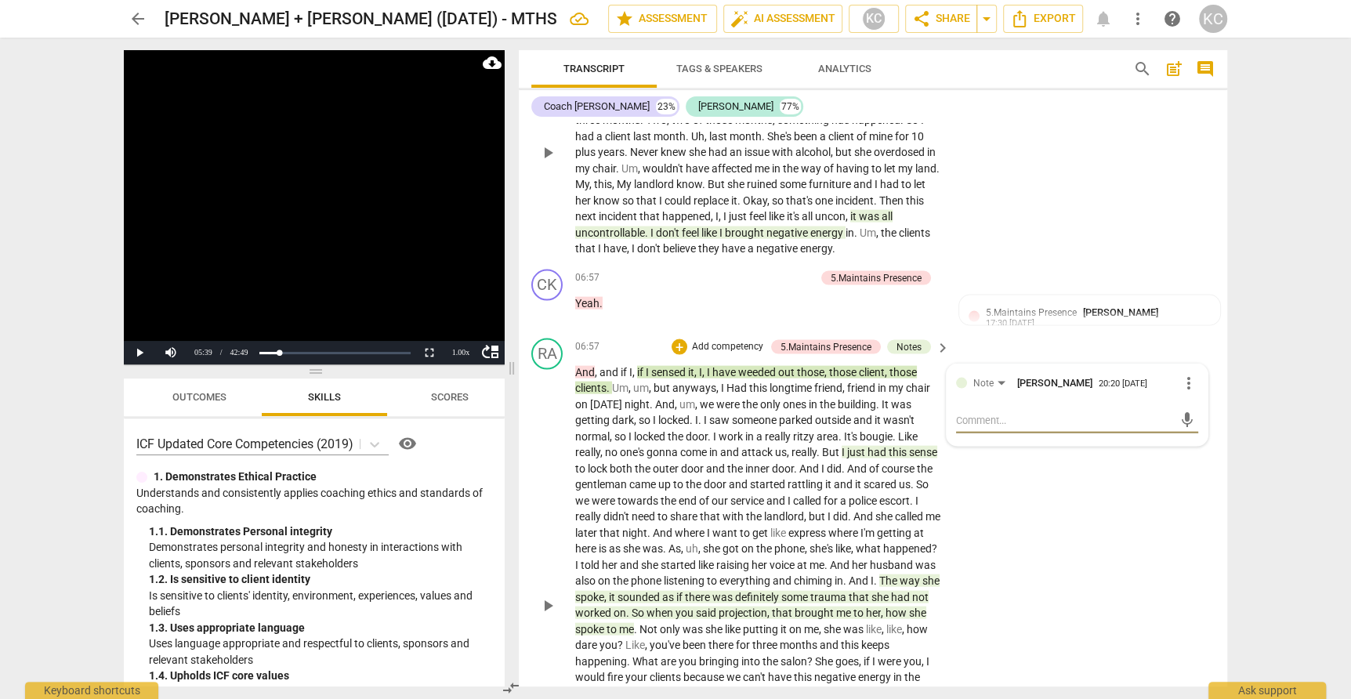
scroll to position [2517, 0]
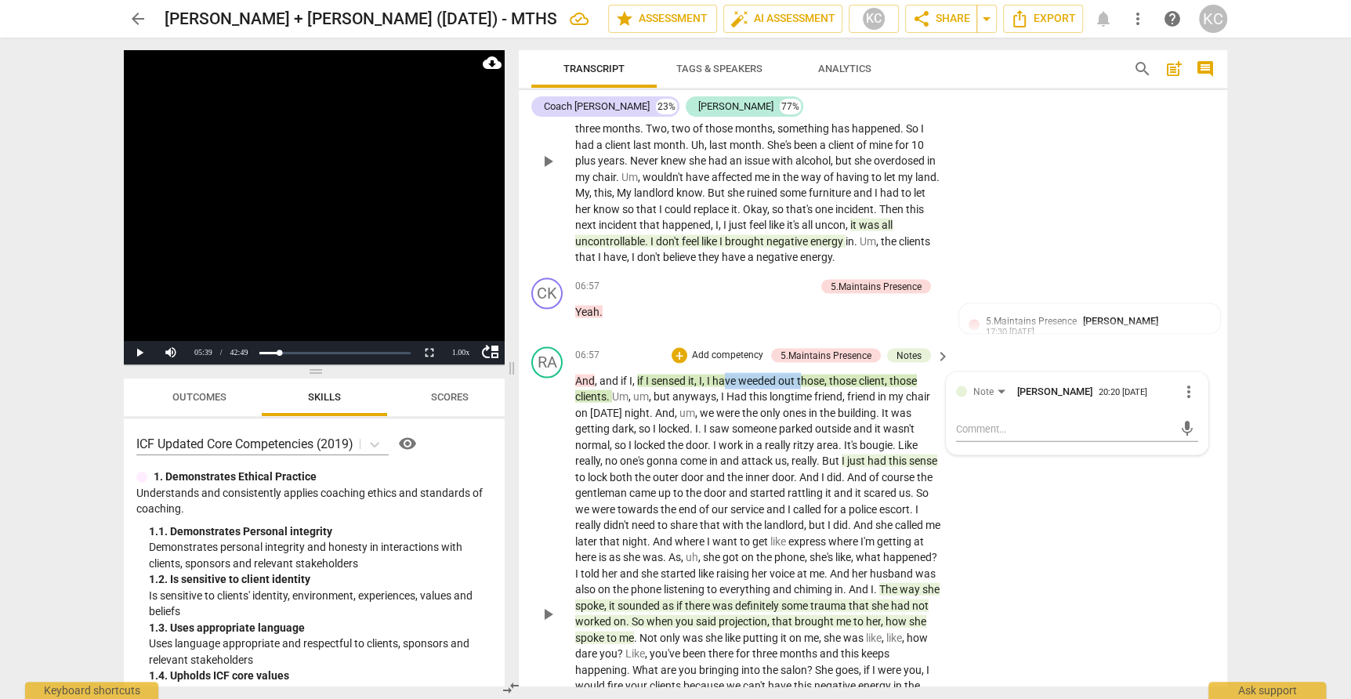
drag, startPoint x: 728, startPoint y: 351, endPoint x: 802, endPoint y: 350, distance: 73.7
click at [803, 373] on p "And , and if I , if I sensed it , I , I have weeded out those , those client , …" at bounding box center [758, 614] width 367 height 482
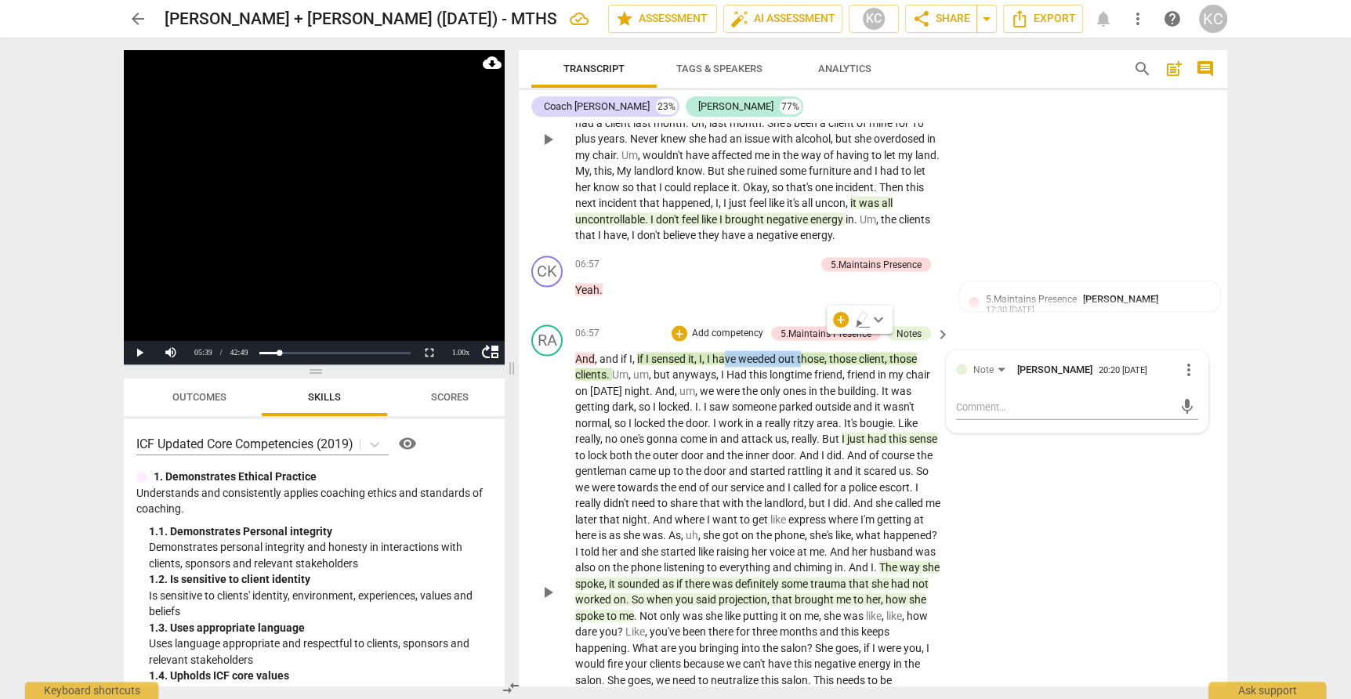
scroll to position [2545, 0]
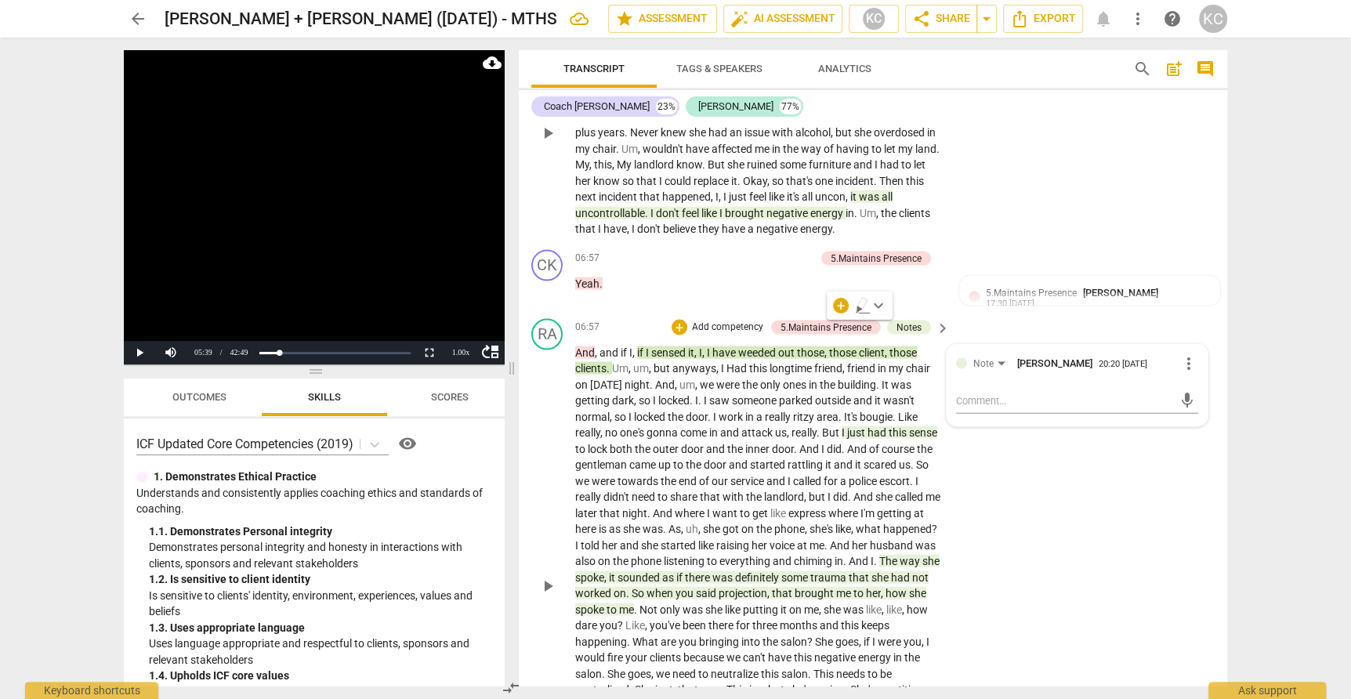
click at [882, 426] on span "had" at bounding box center [878, 432] width 21 height 13
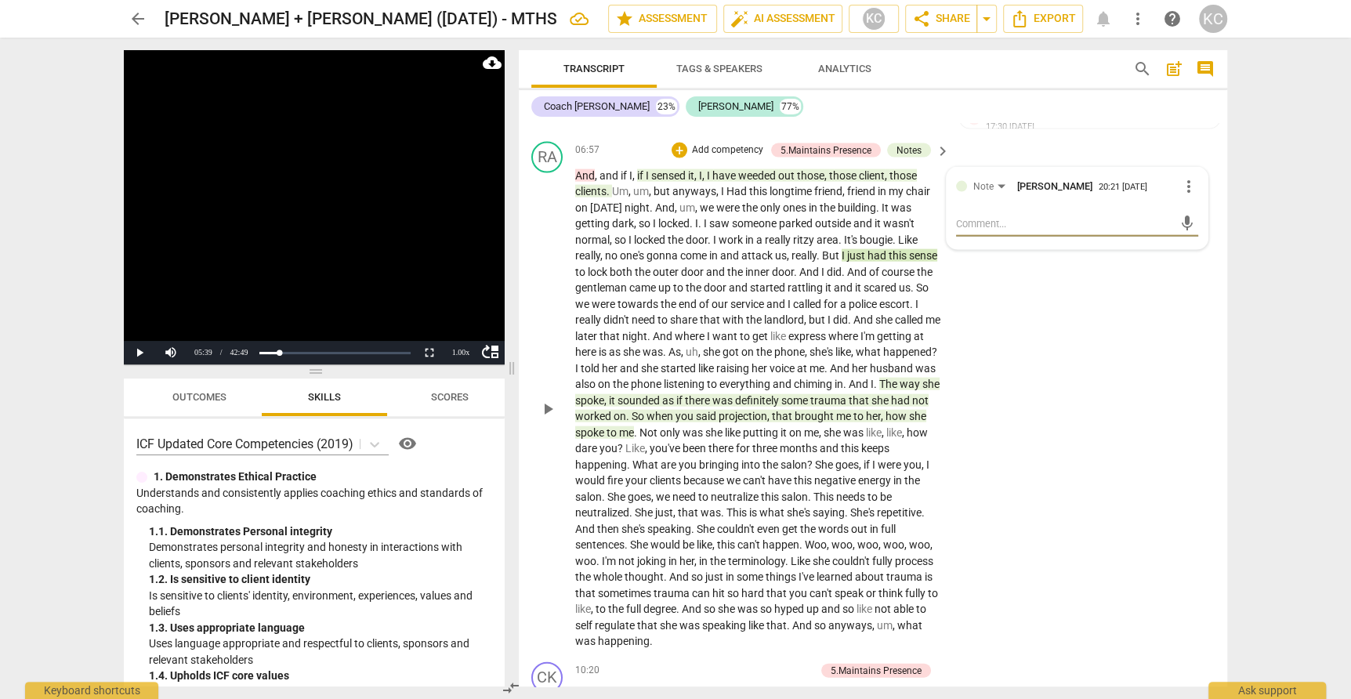
scroll to position [2728, 0]
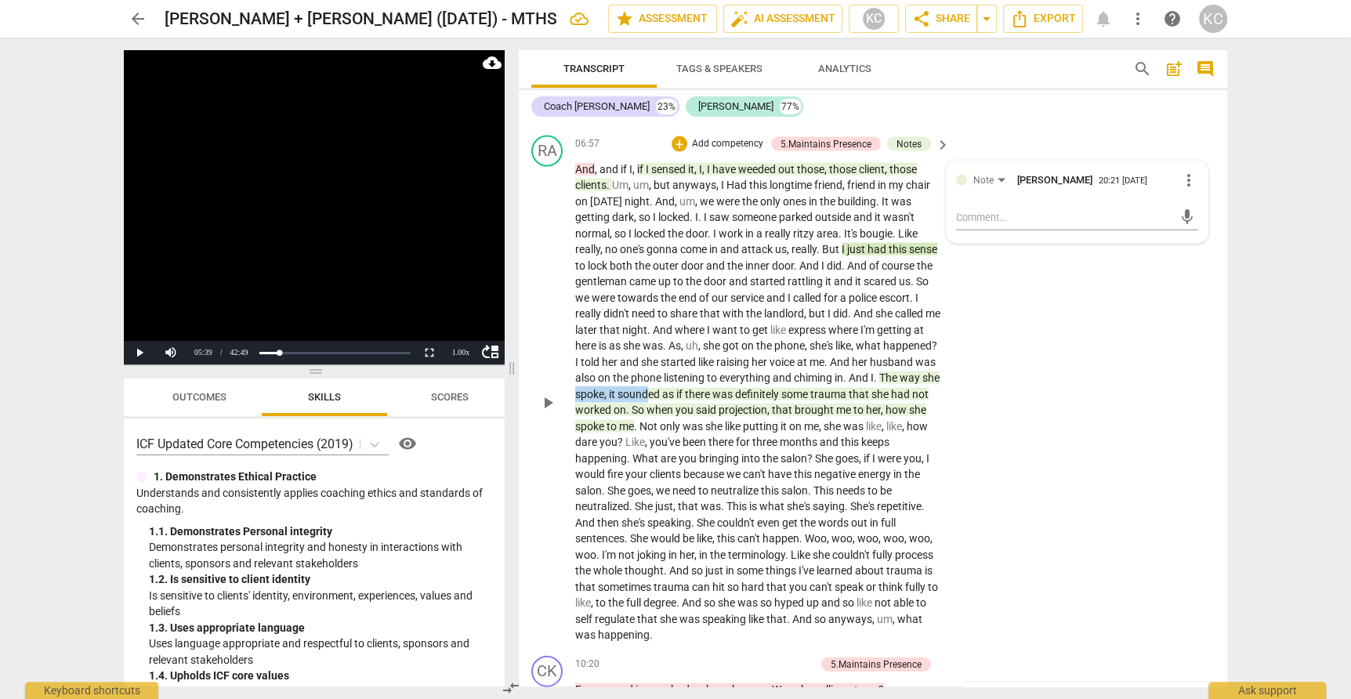
drag, startPoint x: 641, startPoint y: 370, endPoint x: 719, endPoint y: 368, distance: 78.4
click at [720, 368] on p "And , and if I , if I sensed it , I , I have weeded out those , those client , …" at bounding box center [758, 402] width 367 height 482
click at [676, 404] on span "when" at bounding box center [661, 410] width 29 height 13
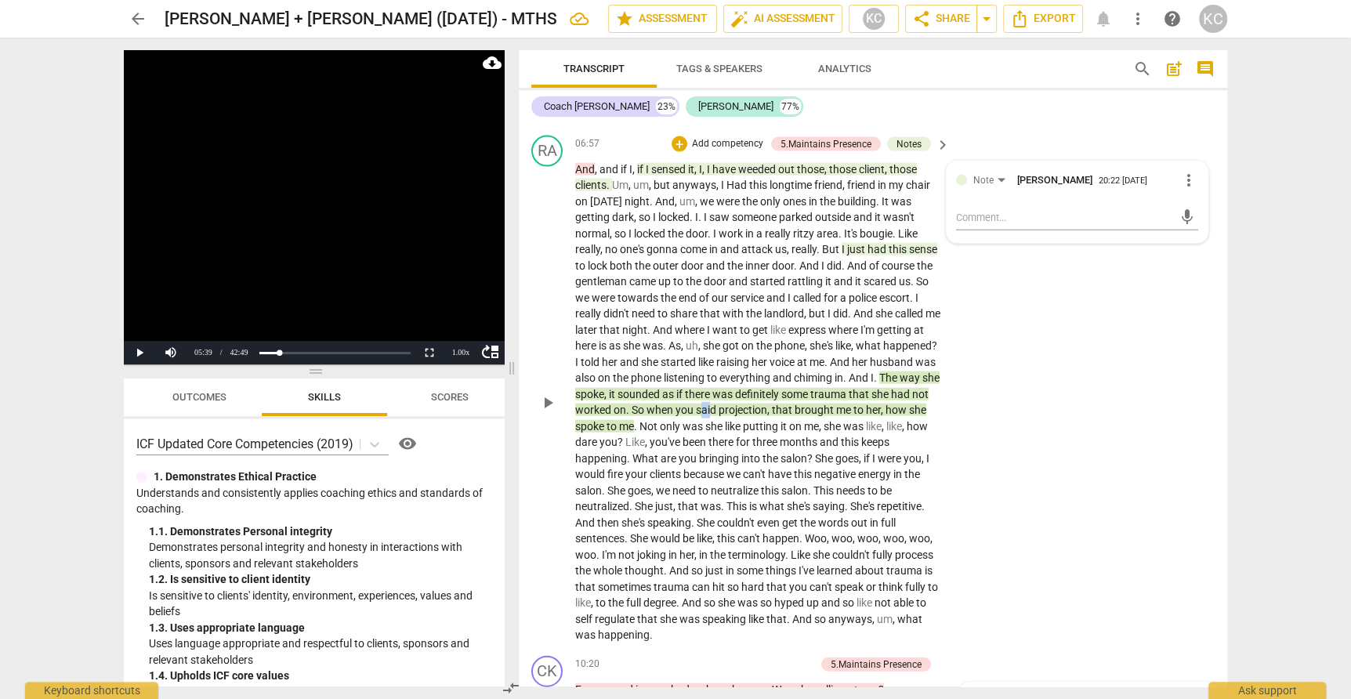
drag, startPoint x: 782, startPoint y: 385, endPoint x: 794, endPoint y: 385, distance: 11.8
click at [719, 404] on span "said" at bounding box center [707, 410] width 23 height 13
drag, startPoint x: 617, startPoint y: 402, endPoint x: 677, endPoint y: 398, distance: 60.5
click at [677, 398] on p "And , and if I , if I sensed it , I , I have weeded out those , those client , …" at bounding box center [758, 402] width 367 height 482
click at [1120, 453] on div "RA play_arrow pause 06:57 + Add competency 5.Maintains Presence Notes keyboard_…" at bounding box center [873, 389] width 709 height 520
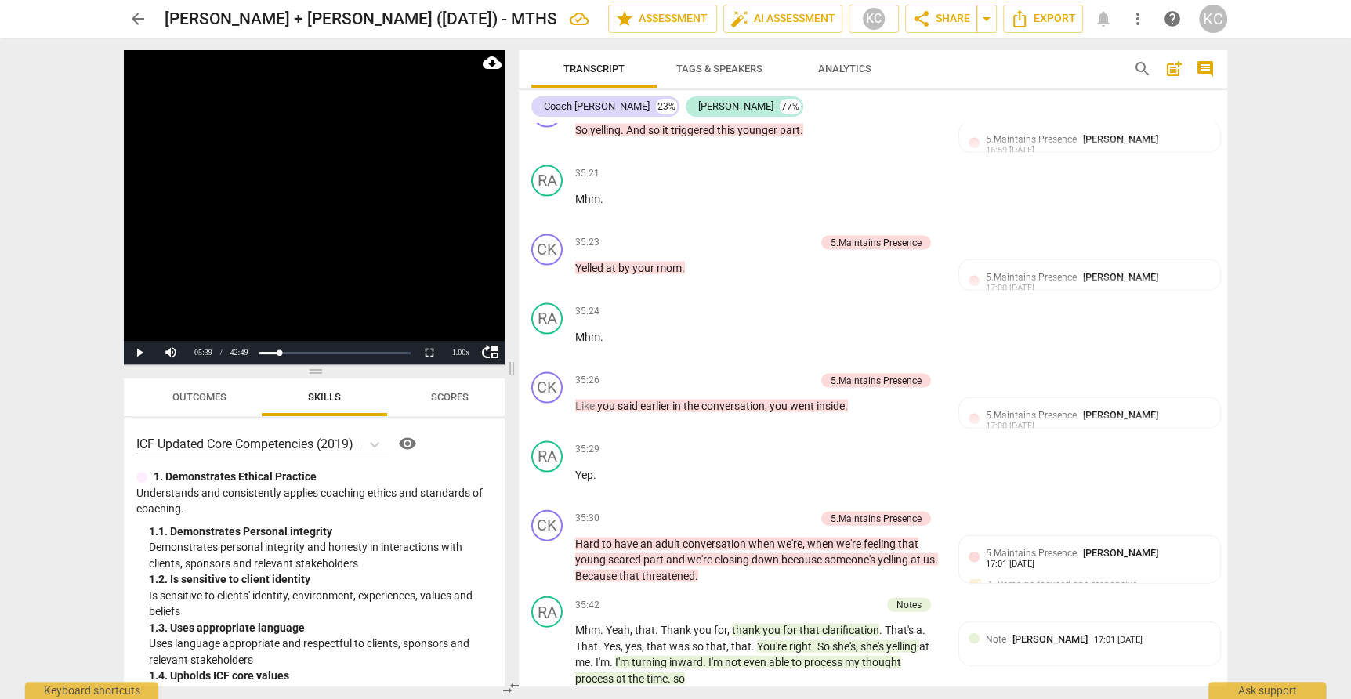
scroll to position [11463, 0]
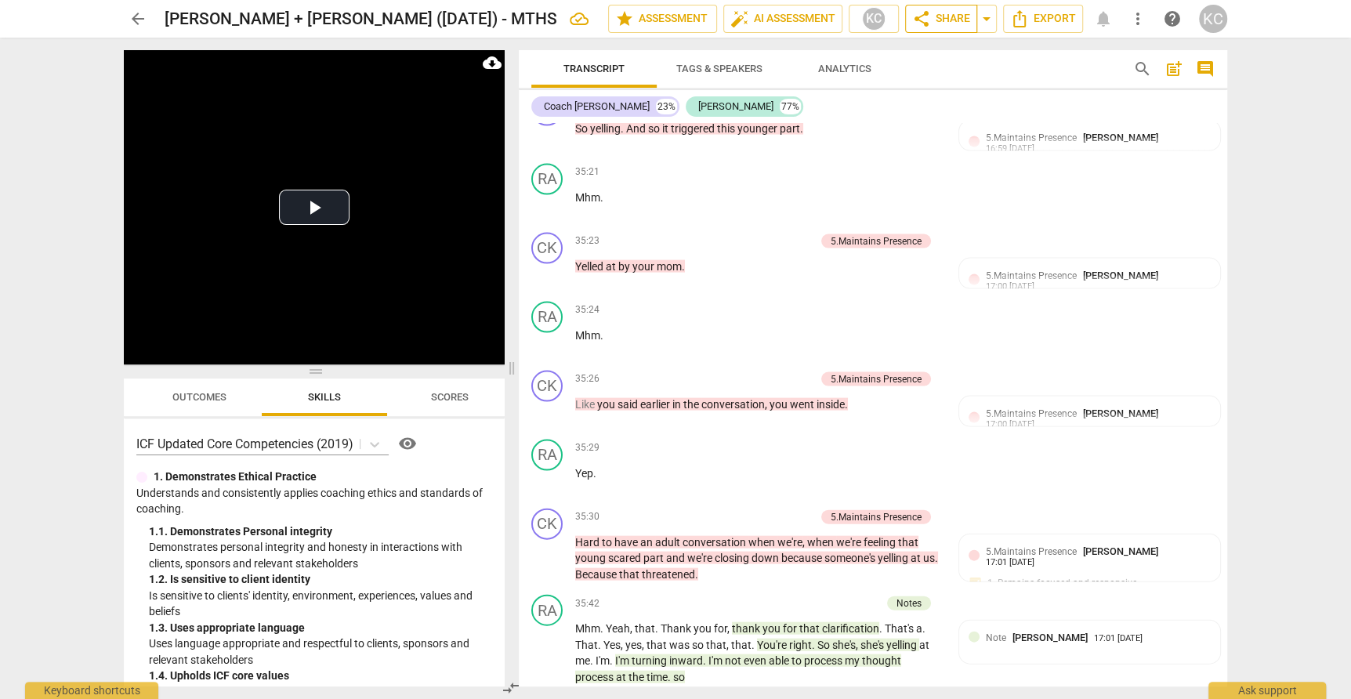
click at [946, 24] on span "share Share" at bounding box center [941, 18] width 58 height 19
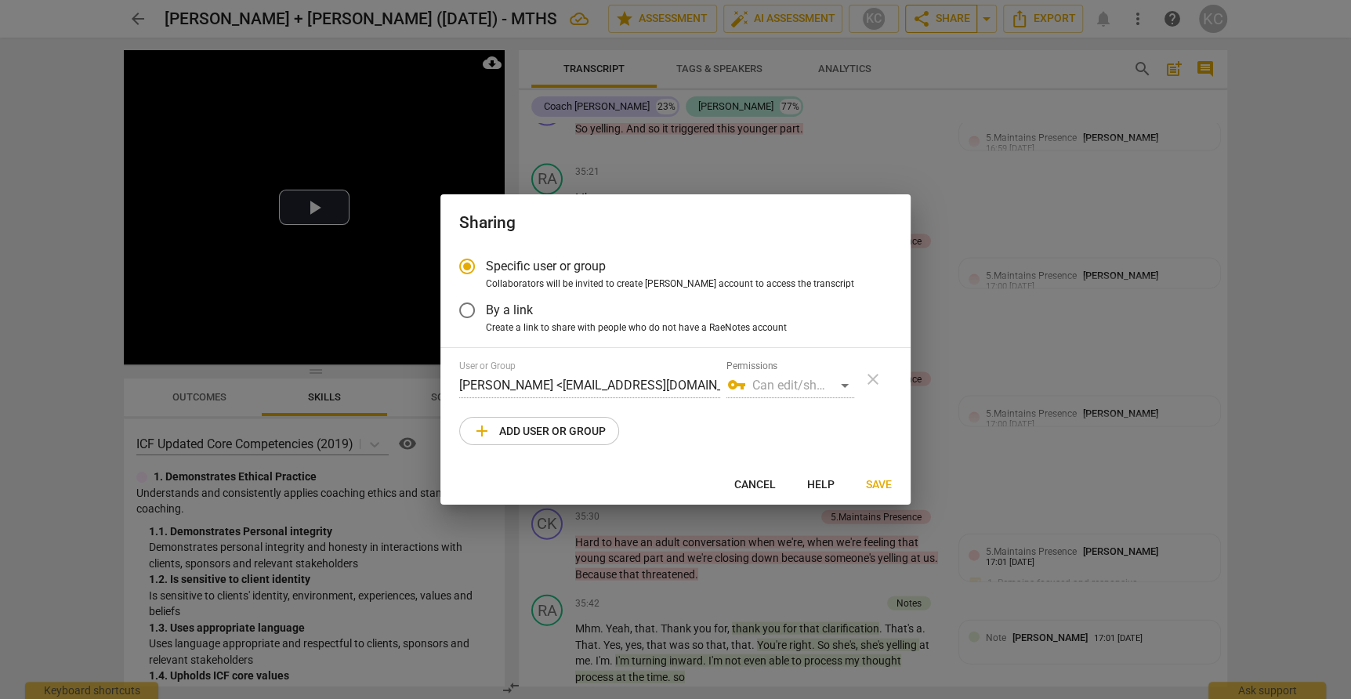
radio input "false"
click at [486, 318] on span "By a link" at bounding box center [509, 310] width 47 height 18
click at [486, 318] on input "By a link" at bounding box center [467, 311] width 38 height 38
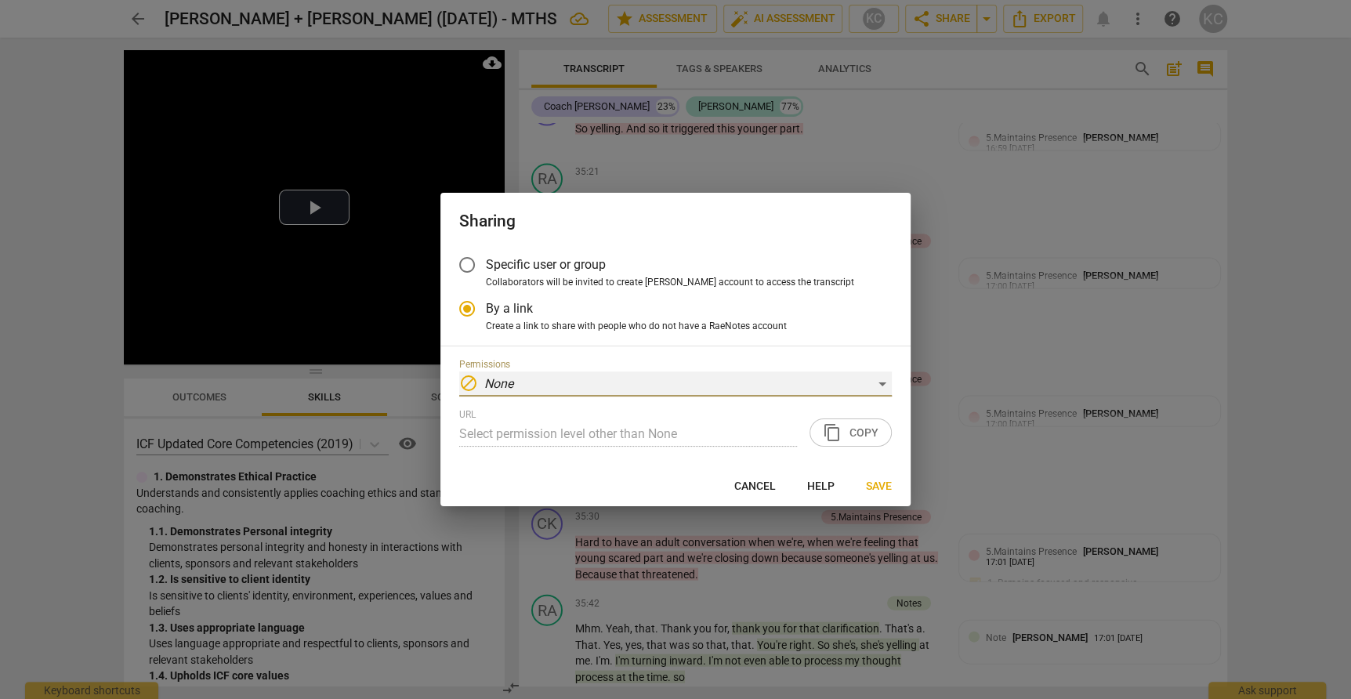
click at [505, 379] on em "None" at bounding box center [498, 383] width 29 height 15
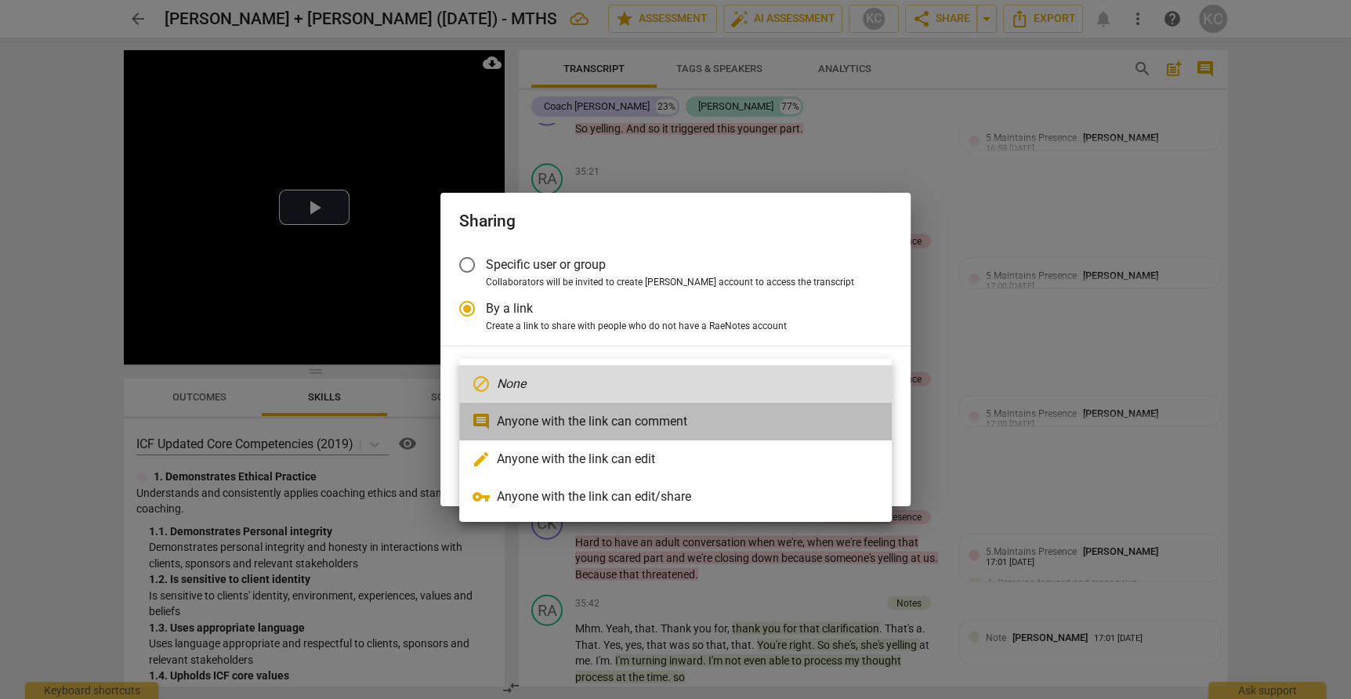
click at [518, 419] on li "comment Anyone with the link can comment" at bounding box center [675, 422] width 433 height 38
radio input "false"
type input "[URL][DOMAIN_NAME]"
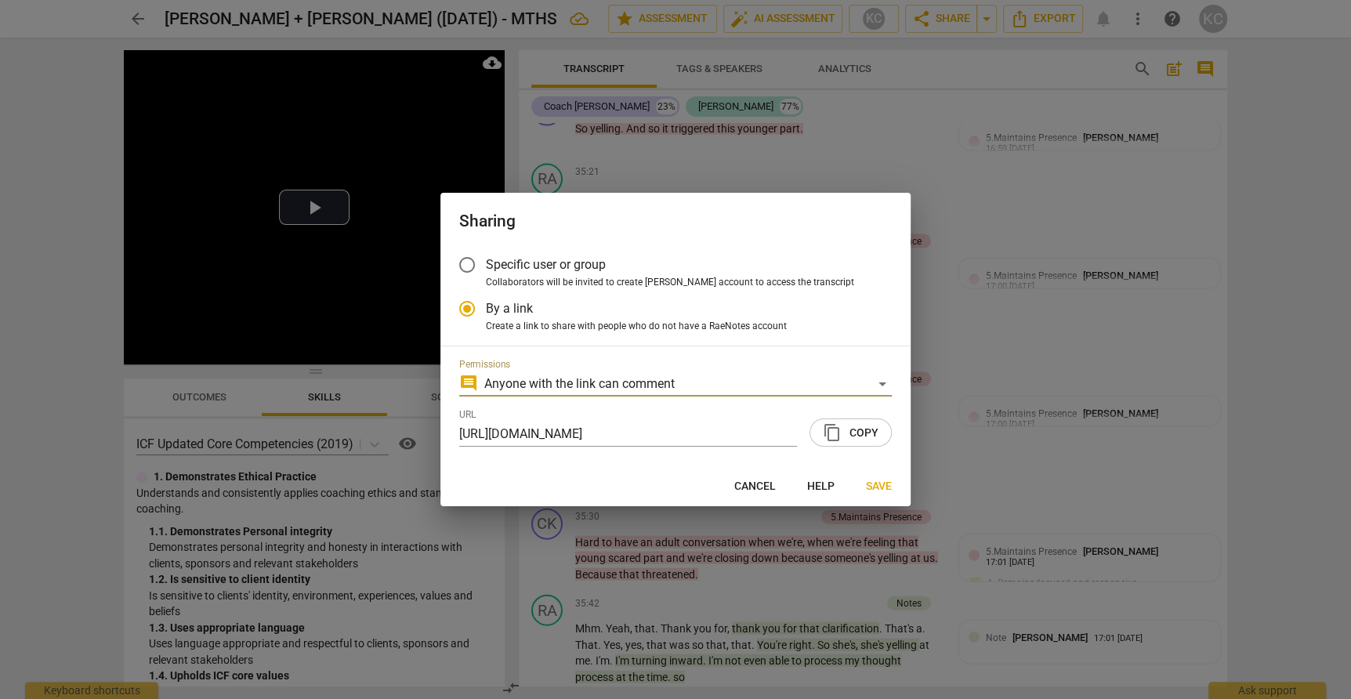
click at [861, 429] on span "content_copy Copy" at bounding box center [851, 432] width 56 height 19
click at [880, 490] on span "Save" at bounding box center [879, 487] width 26 height 16
radio input "false"
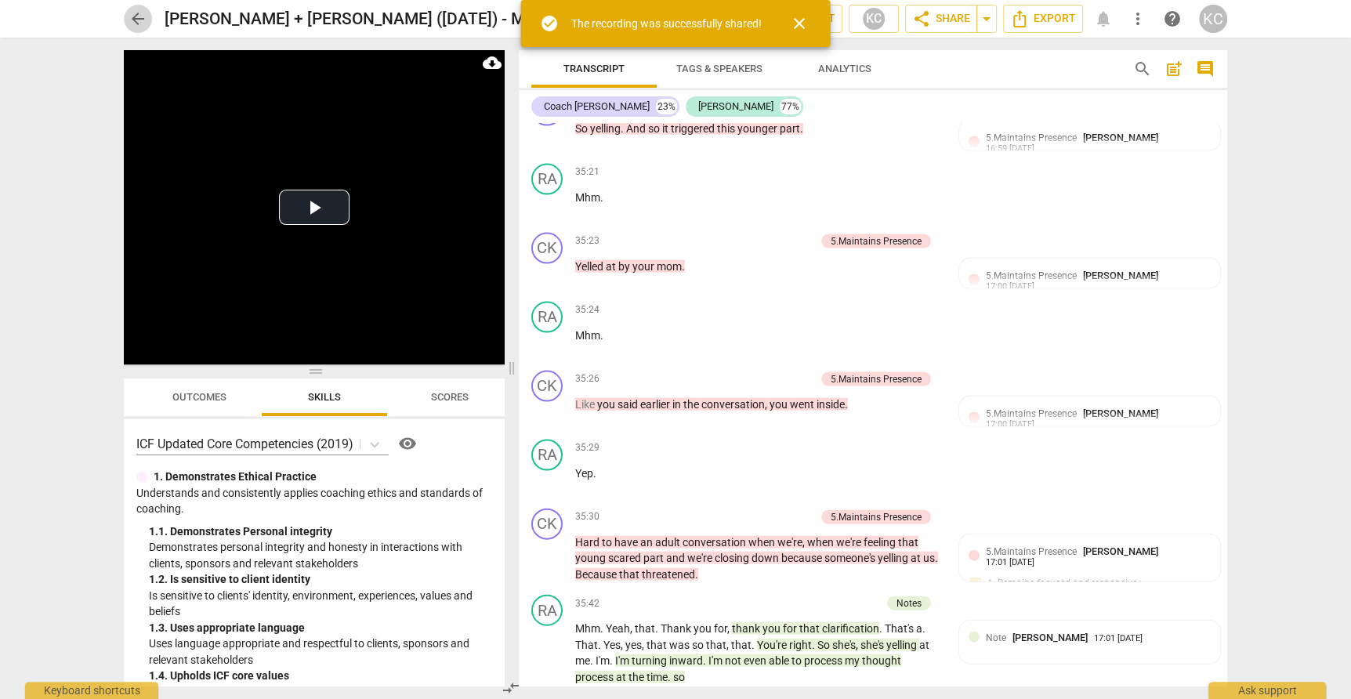
click at [136, 16] on span "arrow_back" at bounding box center [138, 18] width 19 height 19
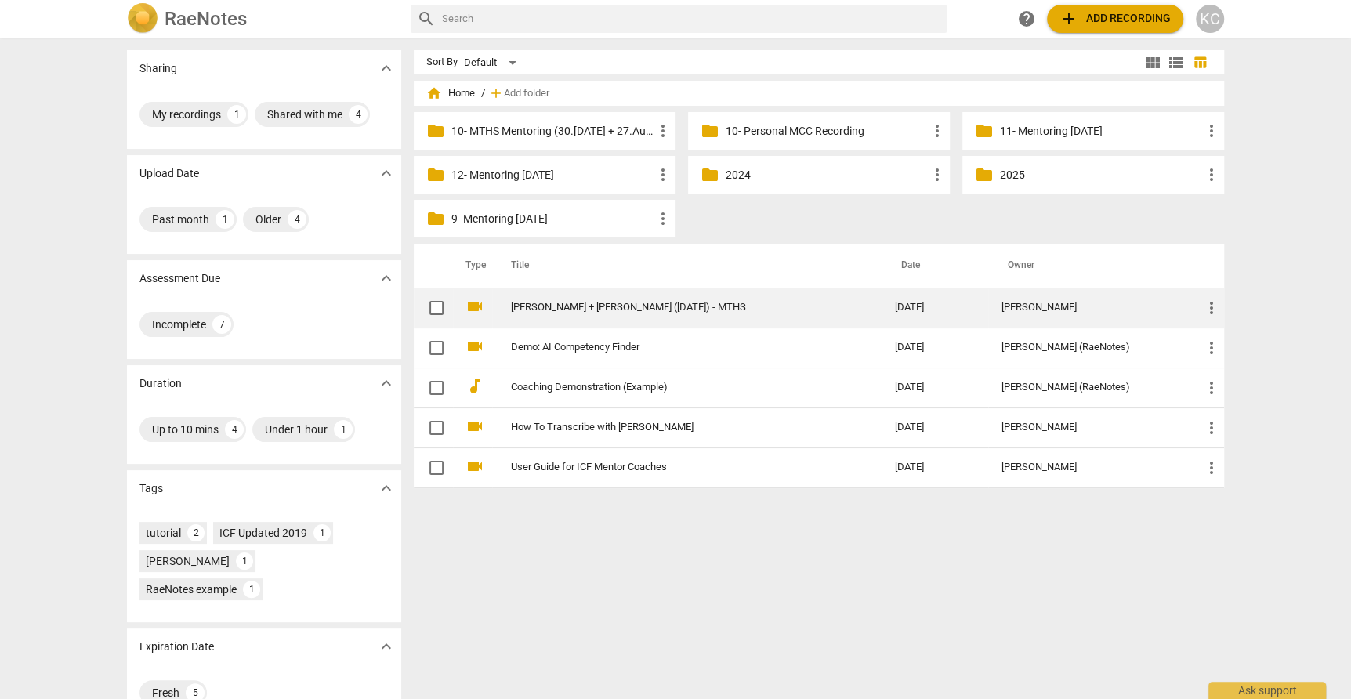
click at [1209, 312] on span "more_vert" at bounding box center [1211, 308] width 19 height 19
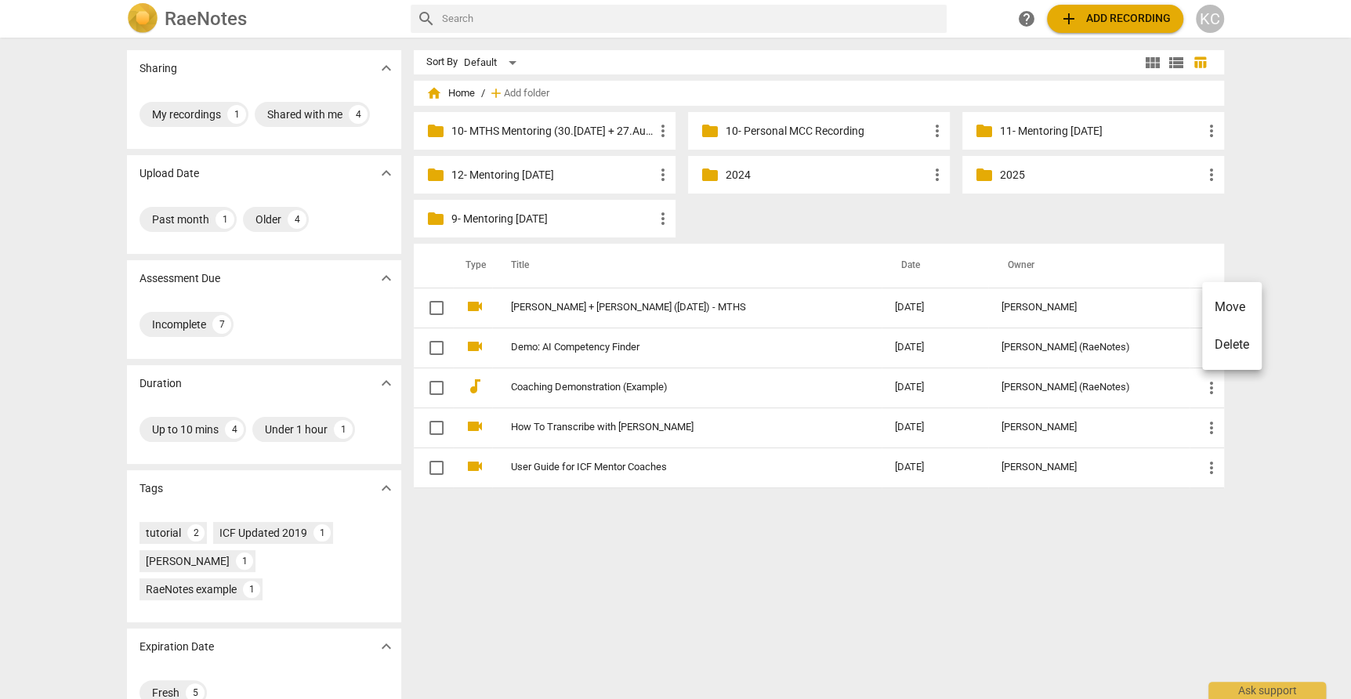
click at [1214, 311] on li "Move" at bounding box center [1232, 307] width 60 height 38
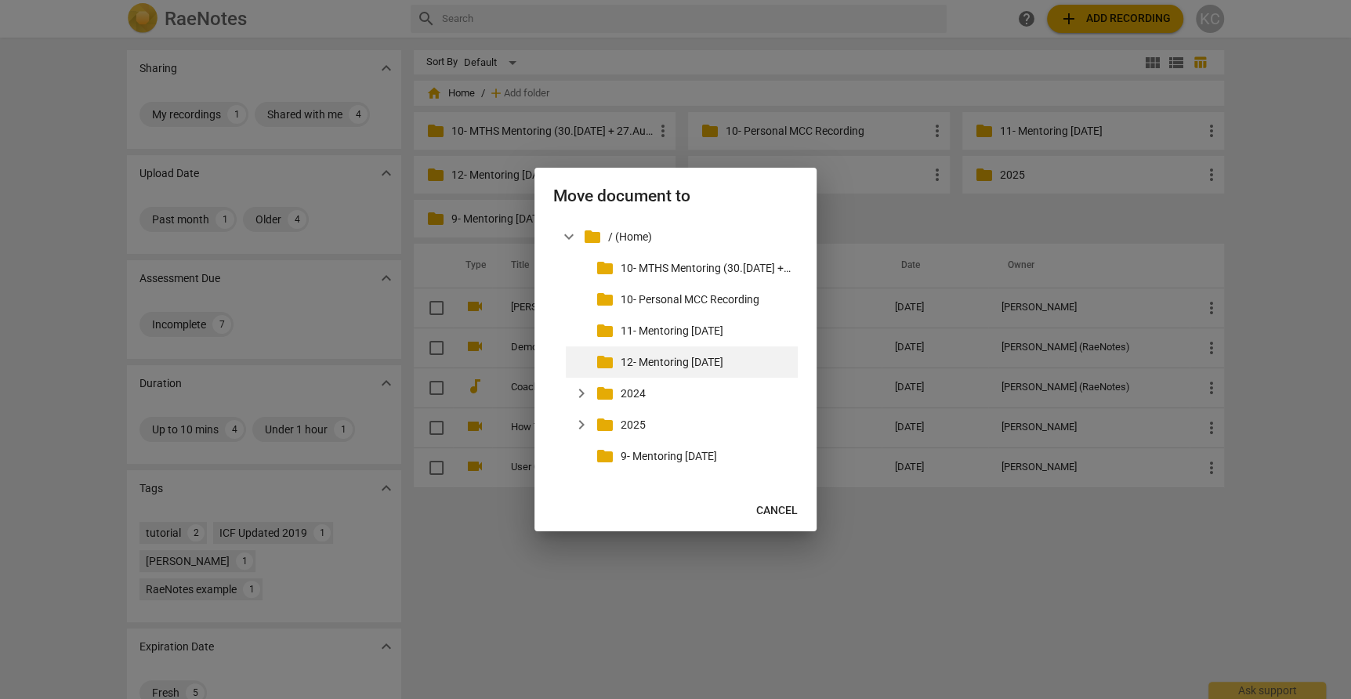
click at [663, 367] on p "12- Mentoring [DATE]" at bounding box center [706, 362] width 171 height 16
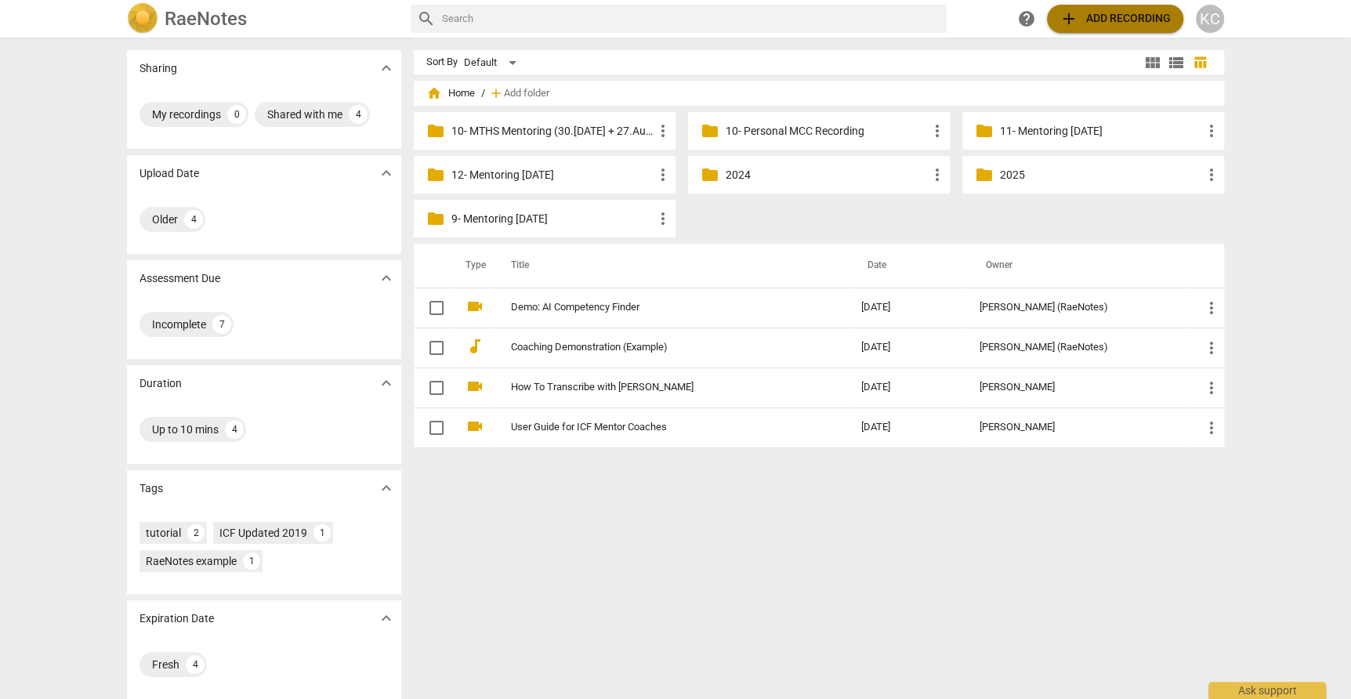
click at [1093, 24] on span "add Add recording" at bounding box center [1115, 18] width 111 height 19
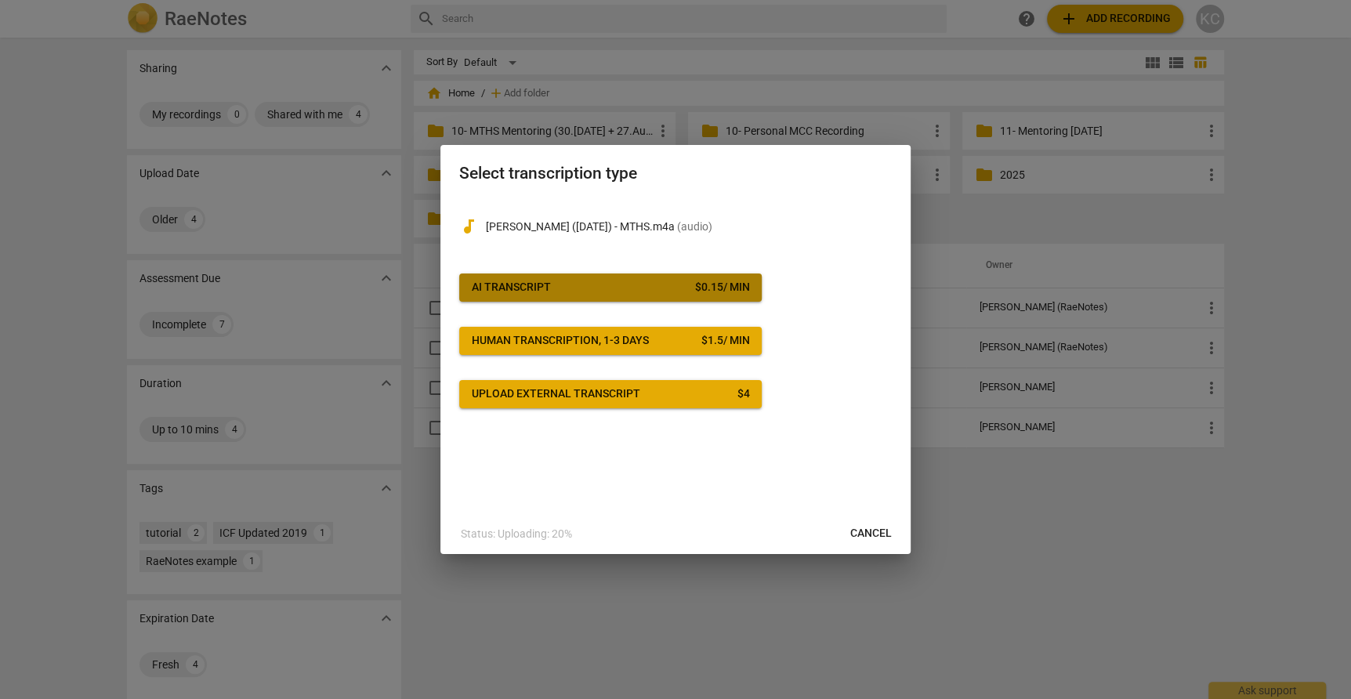
click at [662, 289] on span "AI Transcript $ 0.15 / min" at bounding box center [610, 288] width 277 height 16
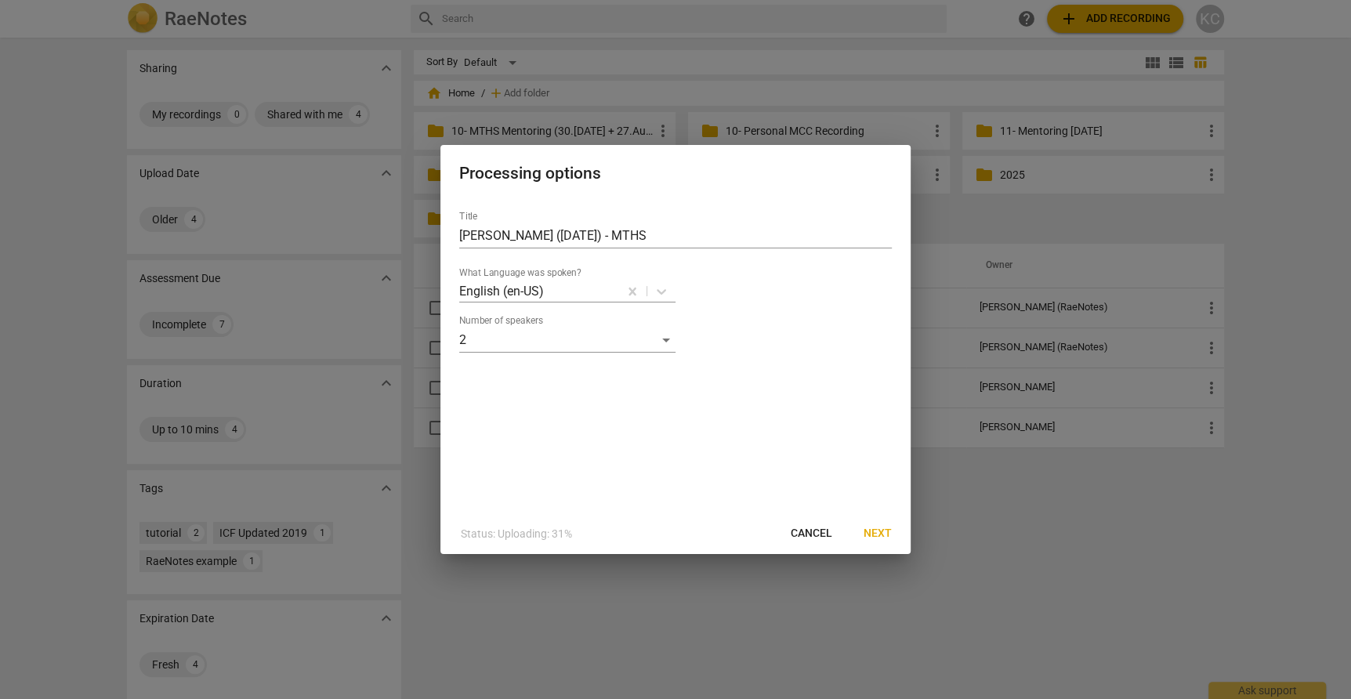
click at [875, 529] on span "Next" at bounding box center [878, 534] width 28 height 16
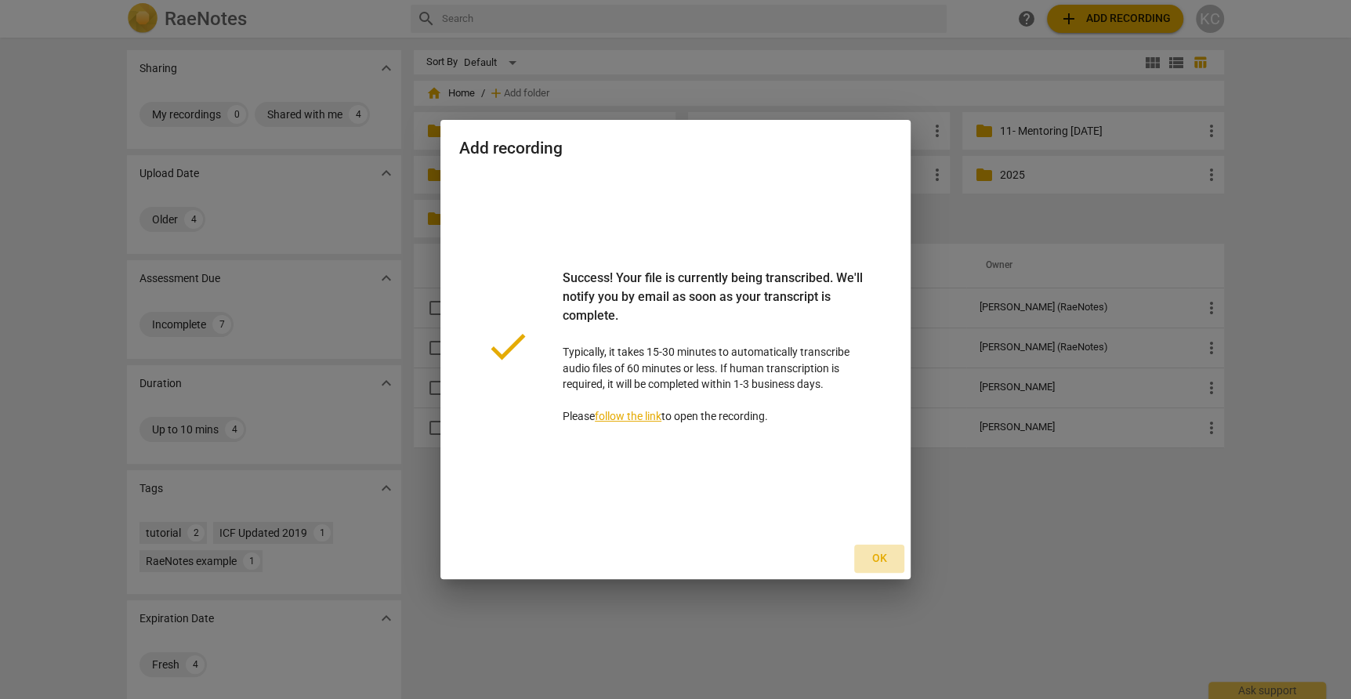
click at [882, 561] on span "Ok" at bounding box center [879, 559] width 25 height 16
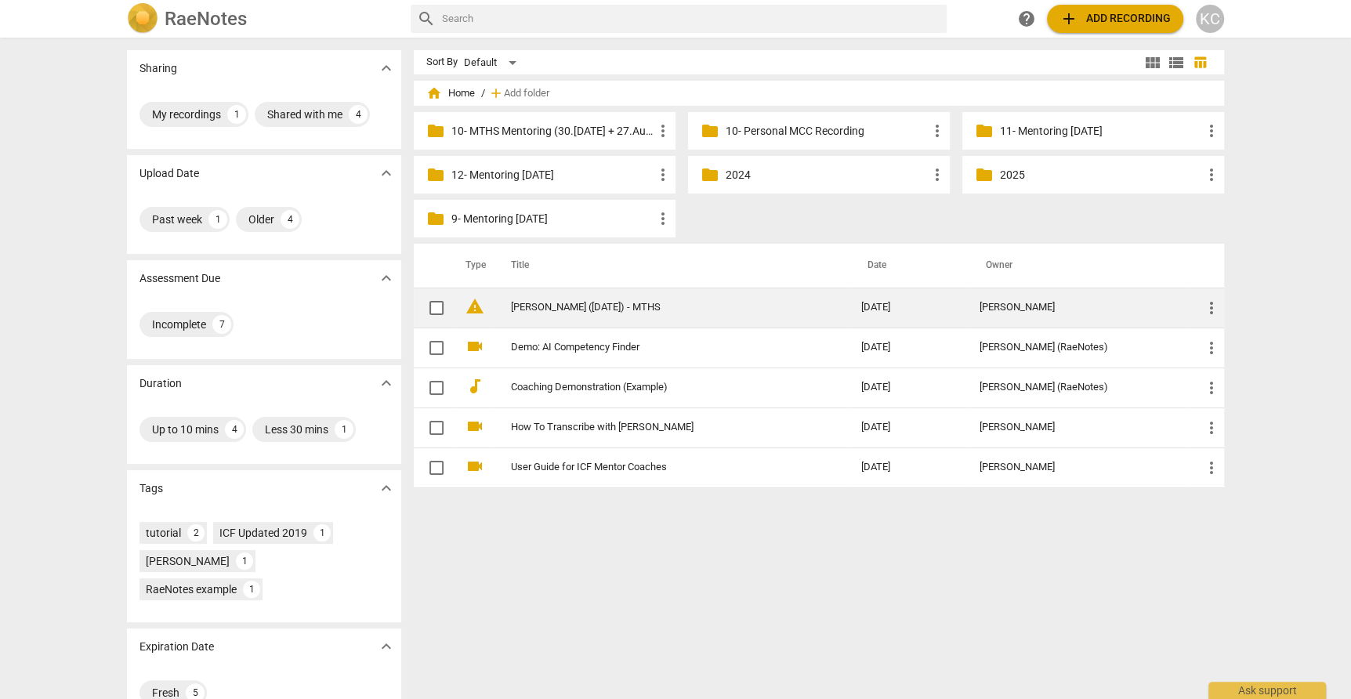
click at [649, 303] on link "[PERSON_NAME] ([DATE]) - MTHS" at bounding box center [657, 308] width 293 height 12
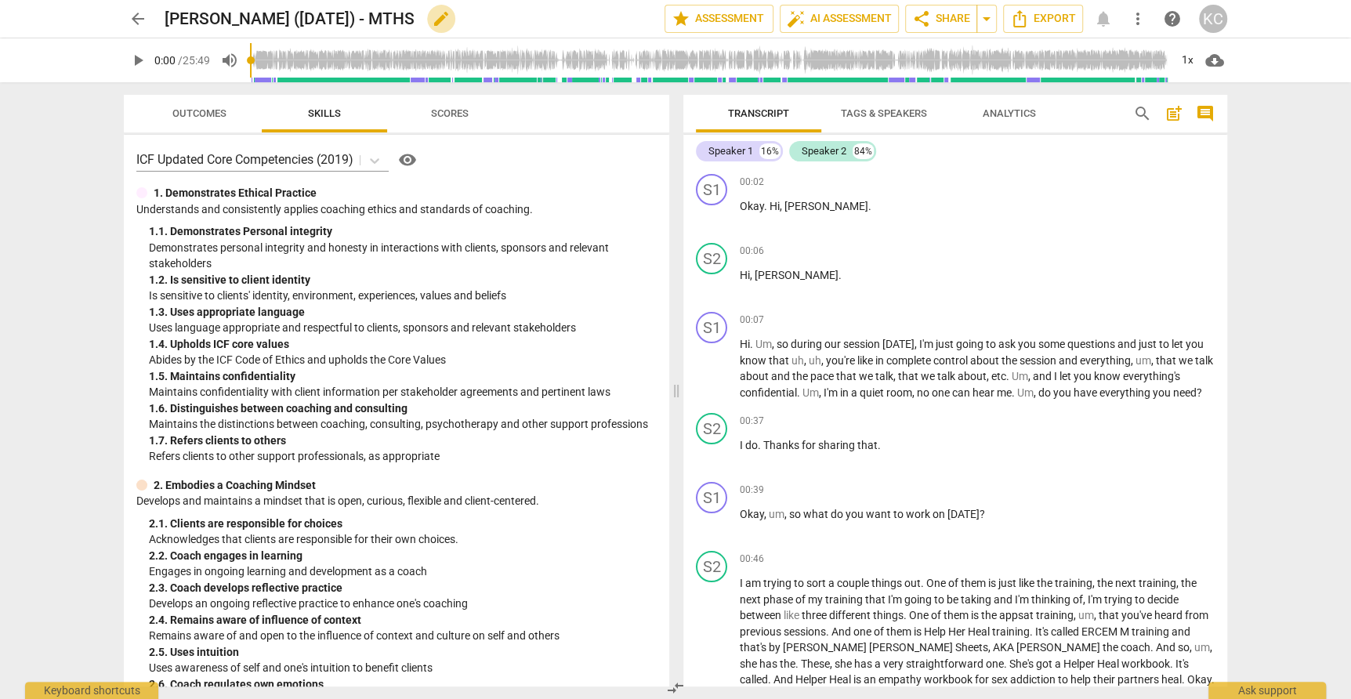
click at [432, 19] on span "edit" at bounding box center [441, 18] width 19 height 19
drag, startPoint x: 223, startPoint y: 23, endPoint x: 256, endPoint y: 35, distance: 35.2
click at [223, 23] on input "[PERSON_NAME] ([DATE]) - MTHS" at bounding box center [380, 19] width 431 height 30
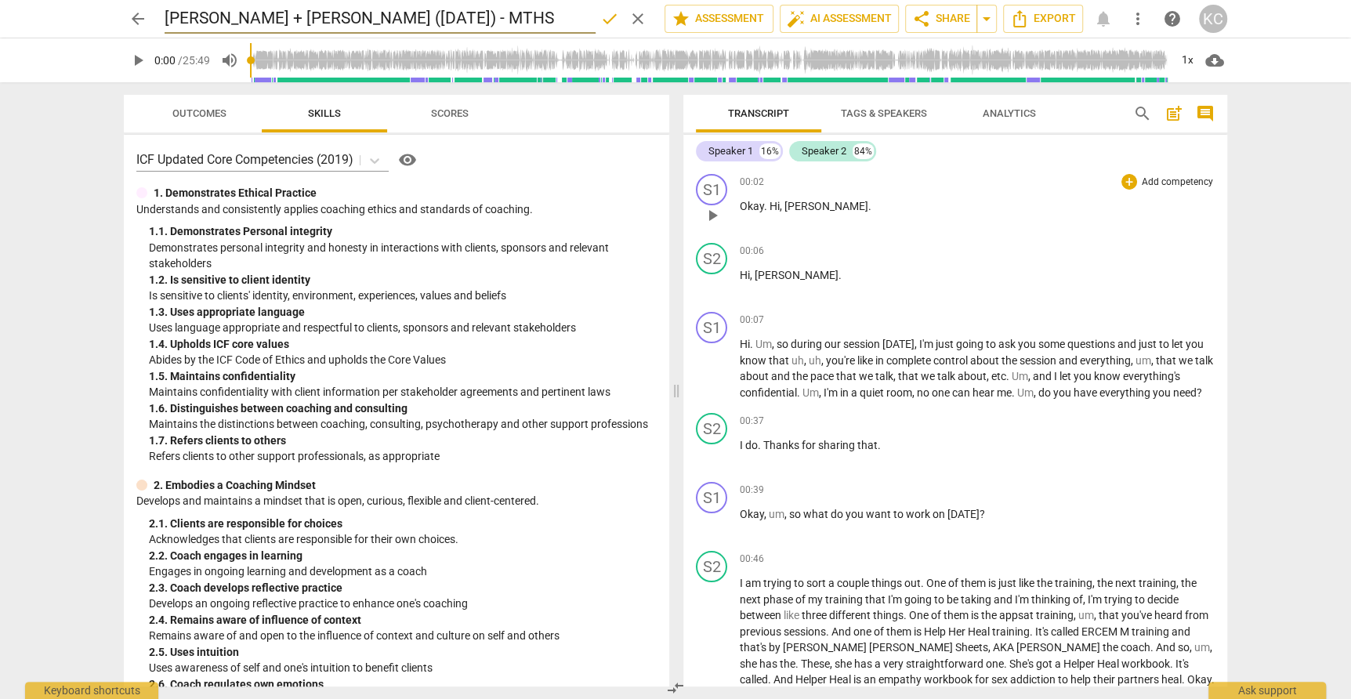
type input "[PERSON_NAME] + [PERSON_NAME] ([DATE]) - MTHS"
click at [712, 208] on span "play_arrow" at bounding box center [712, 215] width 19 height 19
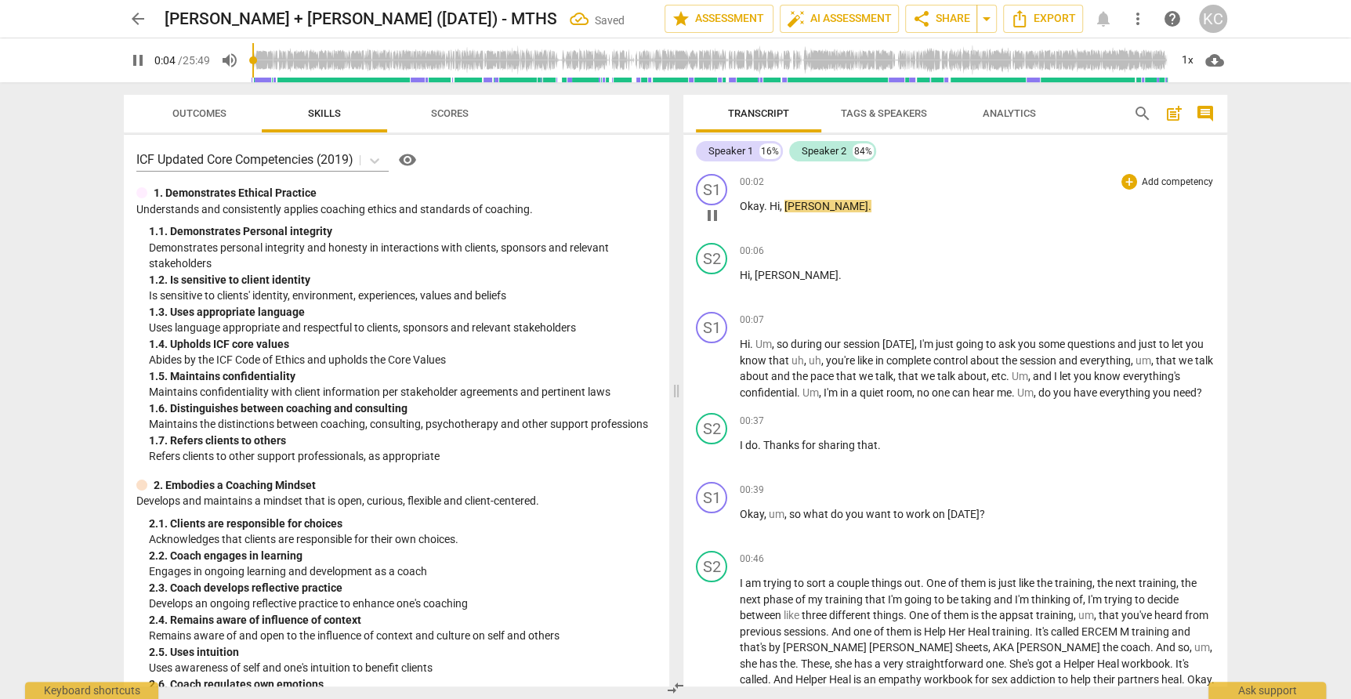
click at [712, 208] on span "pause" at bounding box center [712, 215] width 19 height 19
type input "5"
click at [889, 114] on span "Tags & Speakers" at bounding box center [884, 113] width 86 height 12
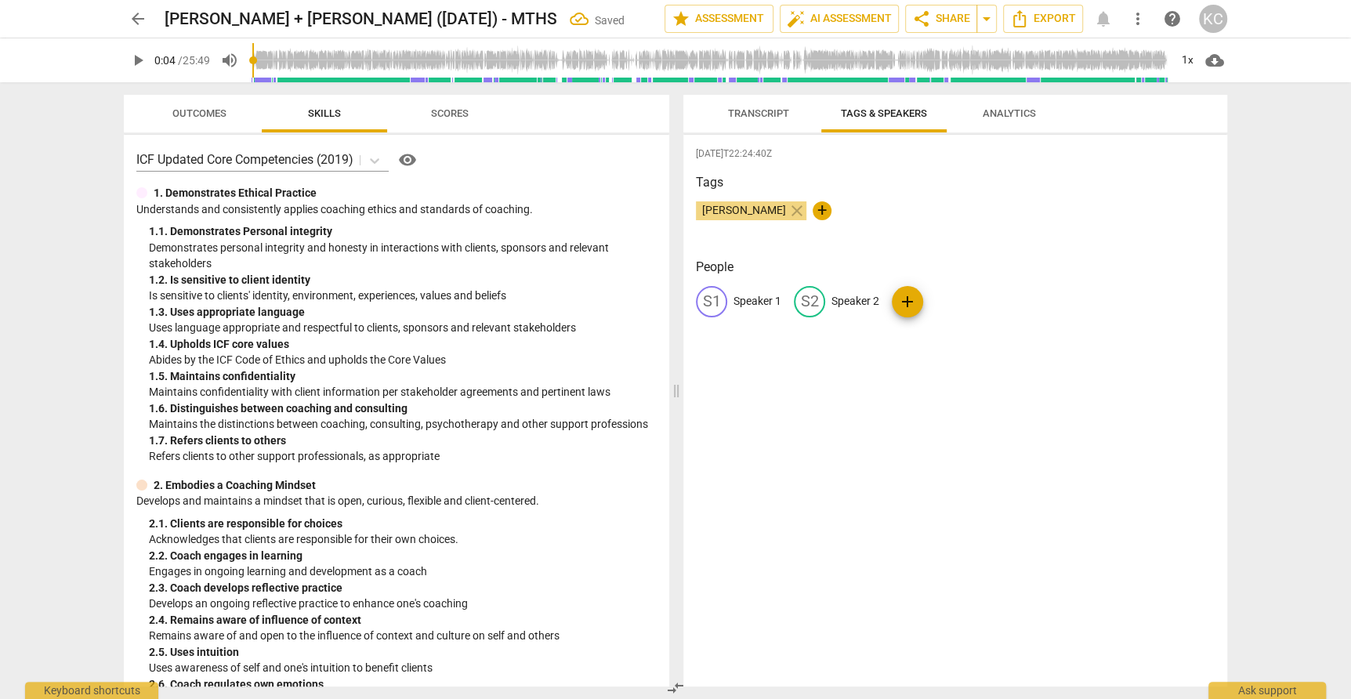
click at [766, 299] on p "Speaker 1" at bounding box center [758, 301] width 48 height 16
type input "Coach [PERSON_NAME]"
click at [951, 304] on p "Speaker 2" at bounding box center [957, 301] width 48 height 16
type input "[PERSON_NAME]"
click at [1092, 216] on div "[PERSON_NAME] close +" at bounding box center [955, 216] width 519 height 31
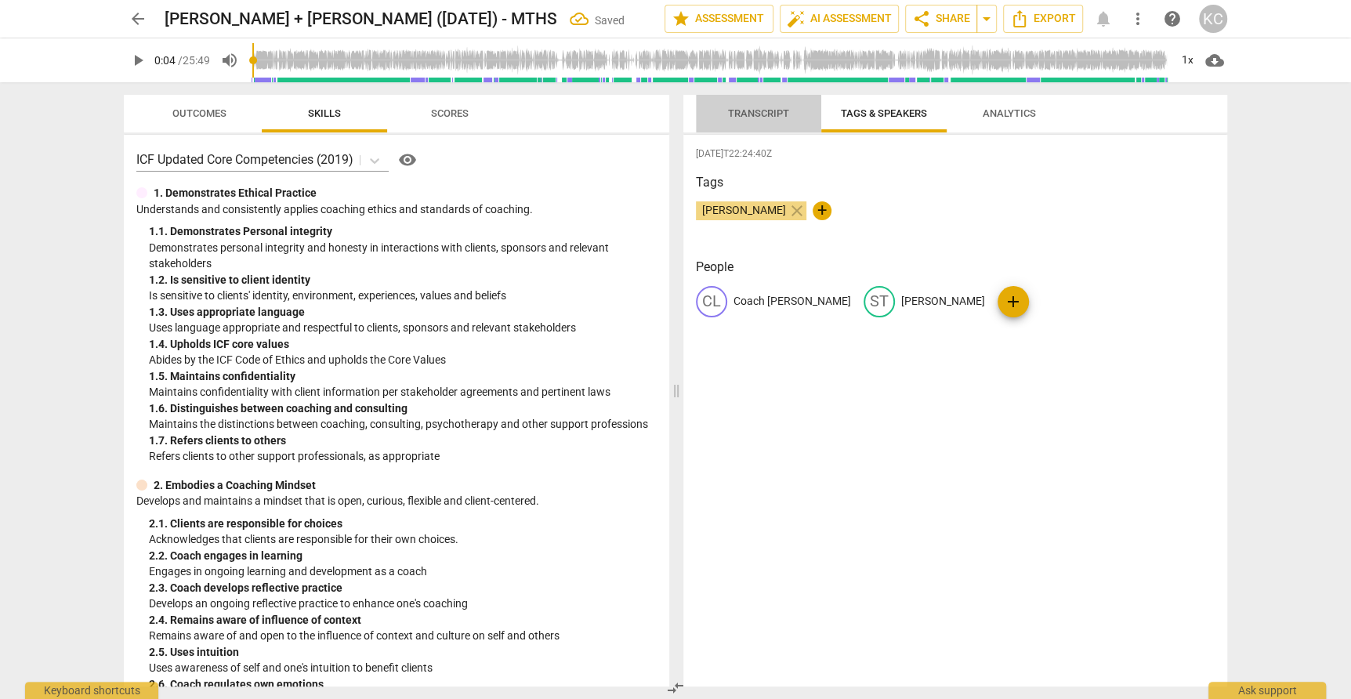
click at [750, 108] on span "Transcript" at bounding box center [758, 113] width 61 height 12
